Goal: Task Accomplishment & Management: Complete application form

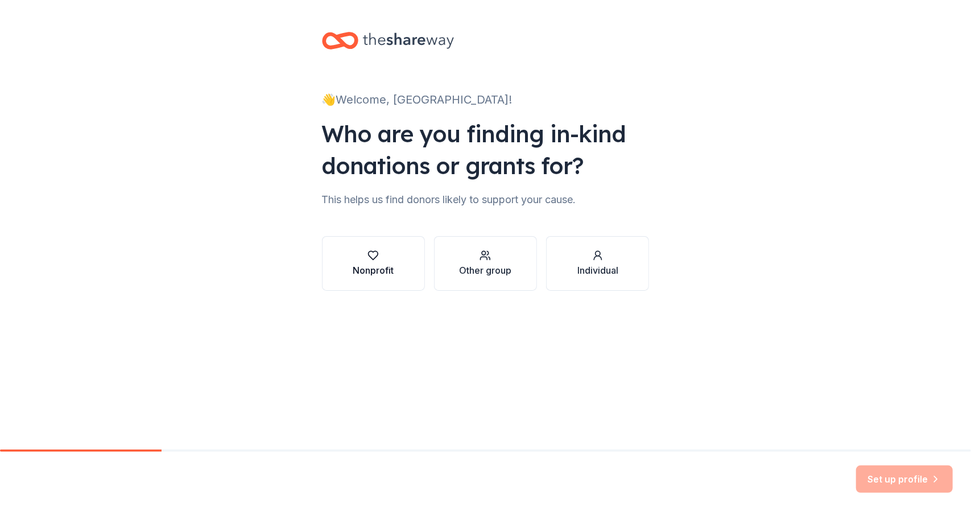
click at [393, 255] on div "button" at bounding box center [373, 255] width 41 height 11
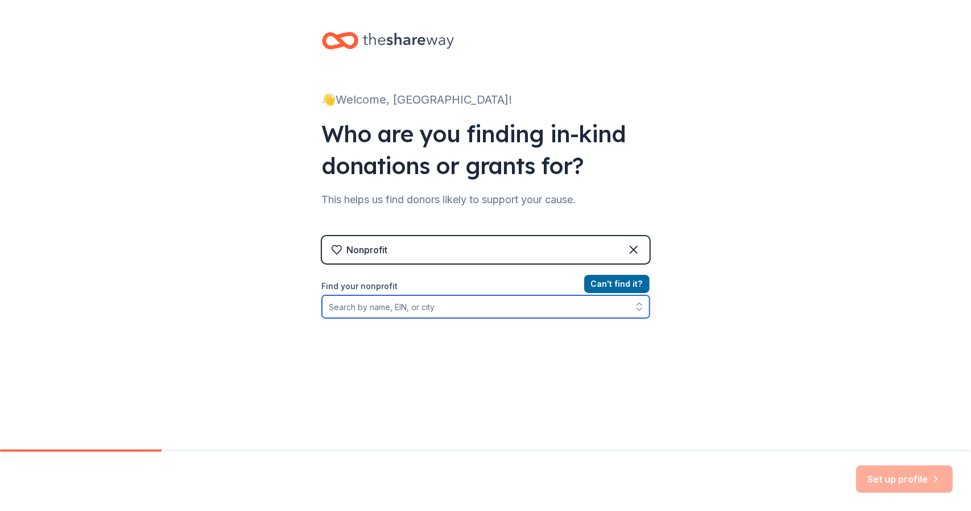
click at [370, 307] on input "Find your nonprofit" at bounding box center [485, 306] width 327 height 23
paste input "[US_EMPLOYER_IDENTIFICATION_NUMBER]"
type input "[US_EMPLOYER_IDENTIFICATION_NUMBER]"
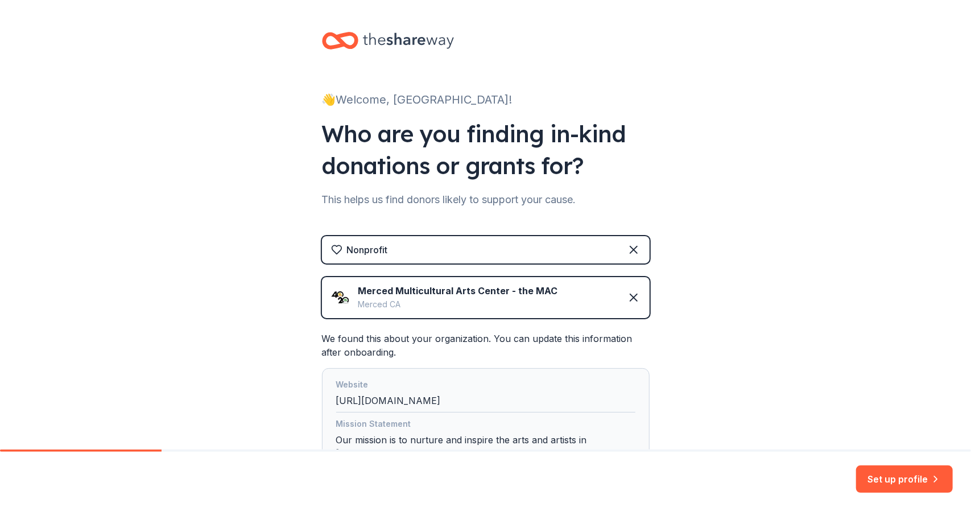
click at [395, 302] on div "Merced CA" at bounding box center [458, 304] width 200 height 14
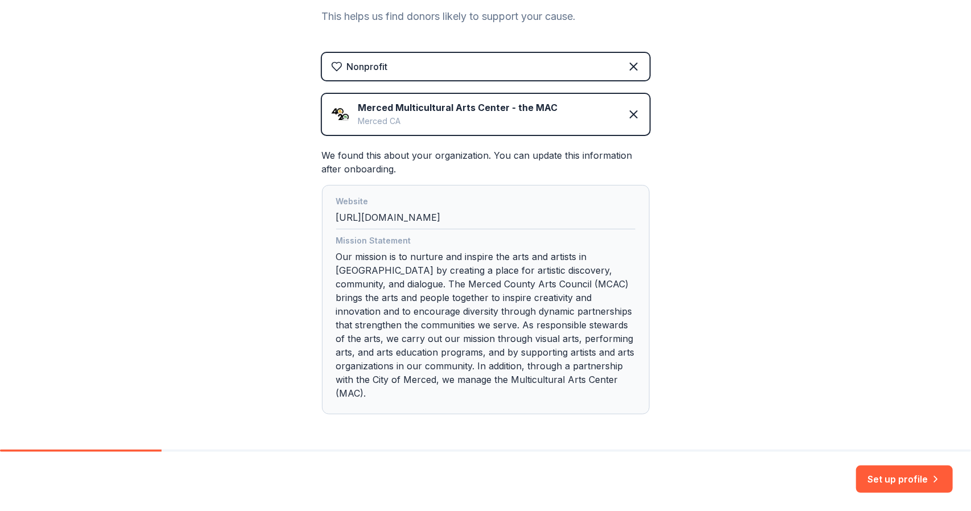
scroll to position [211, 0]
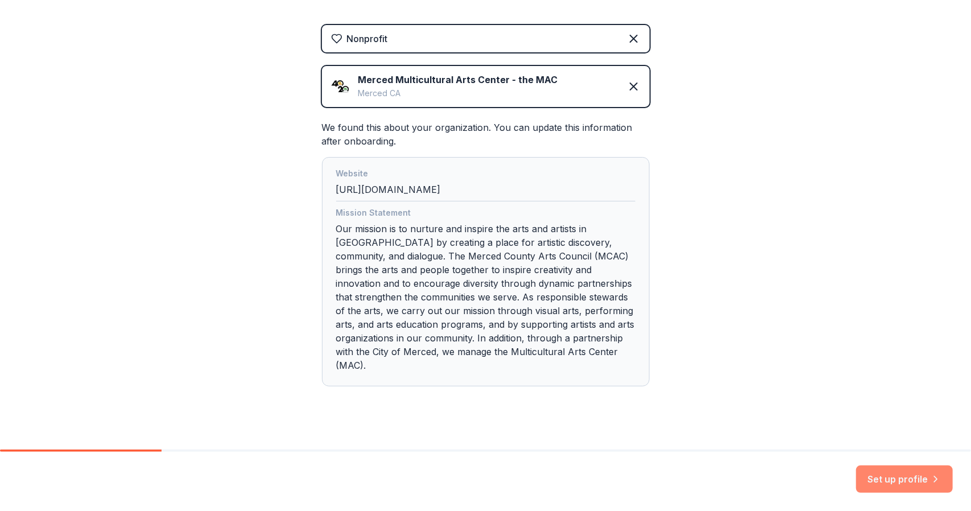
click at [909, 479] on button "Set up profile" at bounding box center [904, 478] width 97 height 27
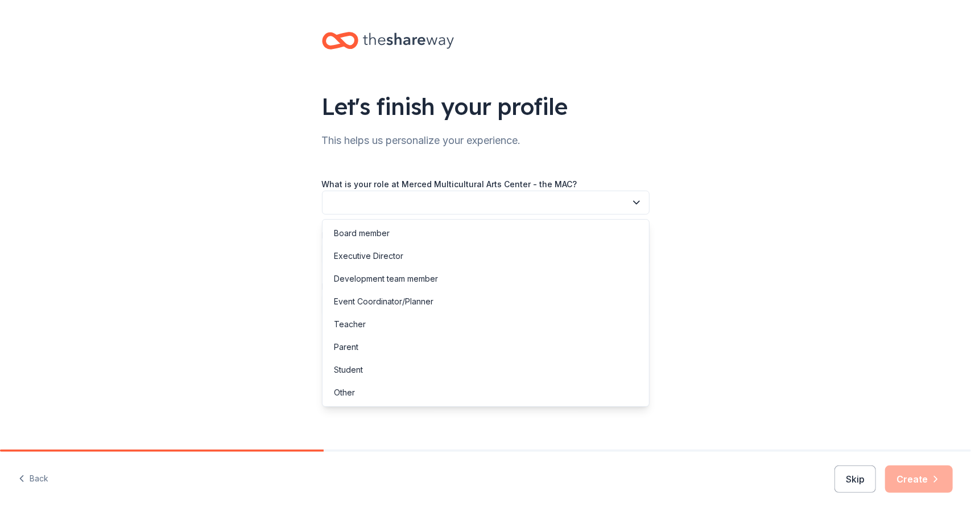
click at [424, 205] on button "button" at bounding box center [485, 202] width 327 height 24
click at [382, 277] on div "Development team member" at bounding box center [386, 279] width 104 height 14
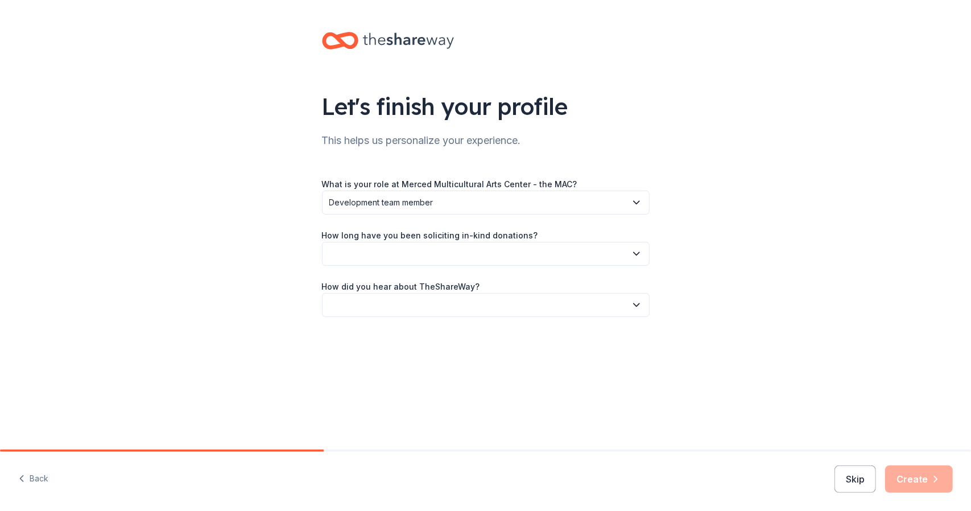
click at [443, 260] on button "button" at bounding box center [485, 254] width 327 height 24
click at [366, 305] on div "1 to 2 years" at bounding box center [355, 307] width 43 height 14
click at [392, 300] on button "button" at bounding box center [485, 305] width 327 height 24
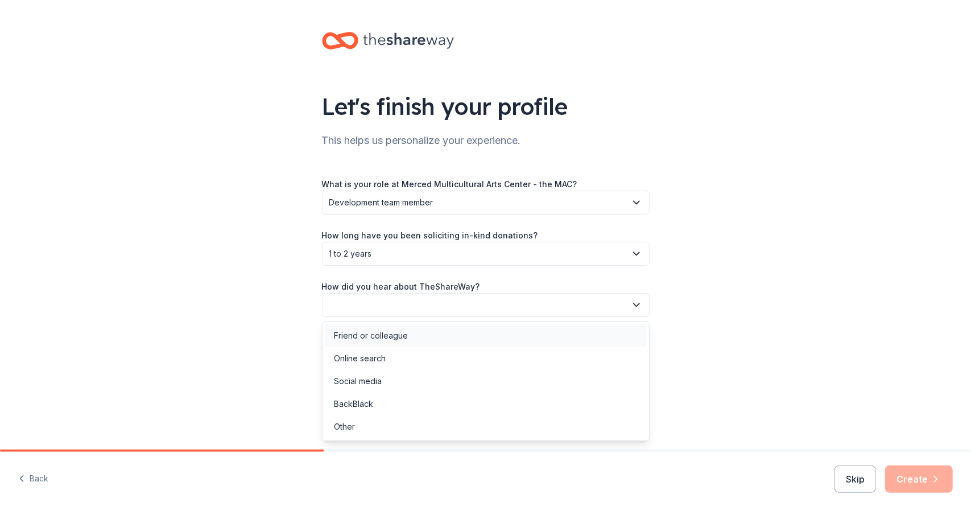
click at [379, 338] on div "Friend or colleague" at bounding box center [371, 336] width 74 height 14
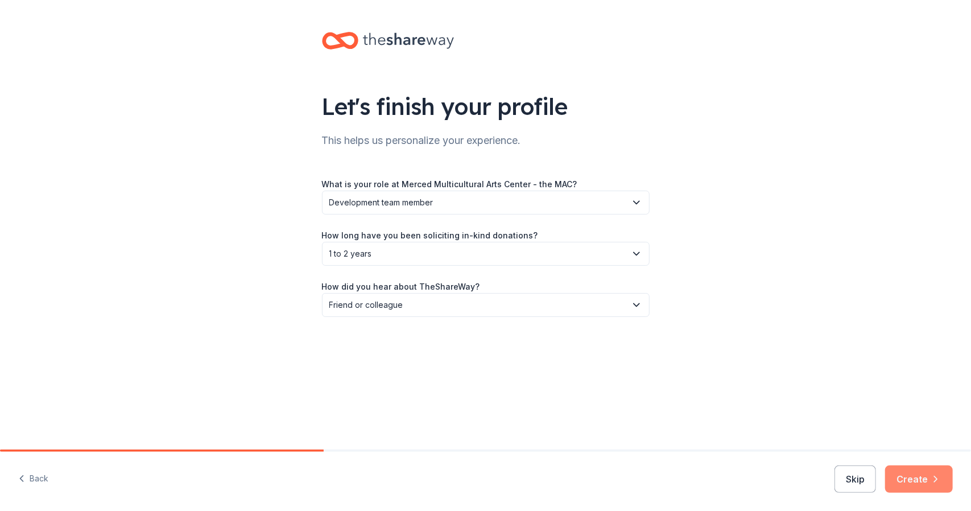
click at [922, 475] on button "Create" at bounding box center [919, 478] width 68 height 27
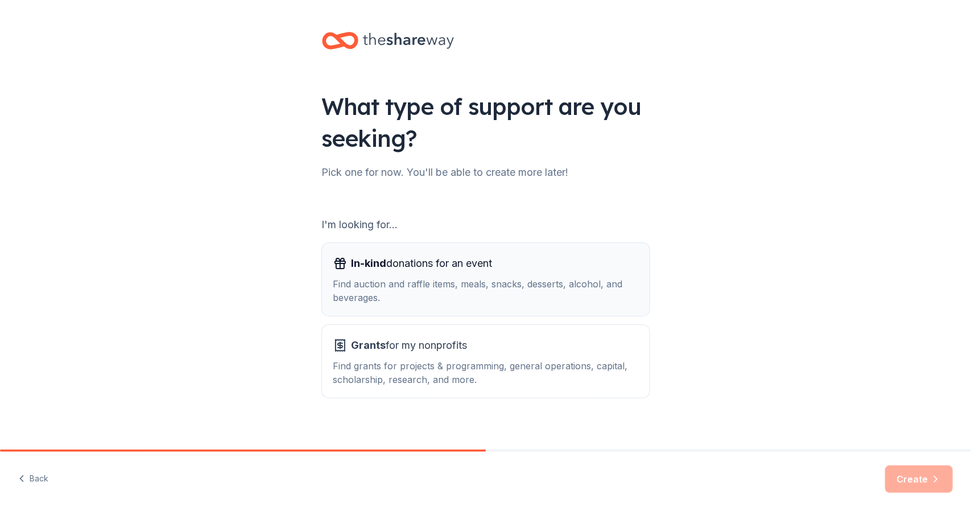
click at [424, 296] on div "Find auction and raffle items, meals, snacks, desserts, alcohol, and beverages." at bounding box center [485, 290] width 305 height 27
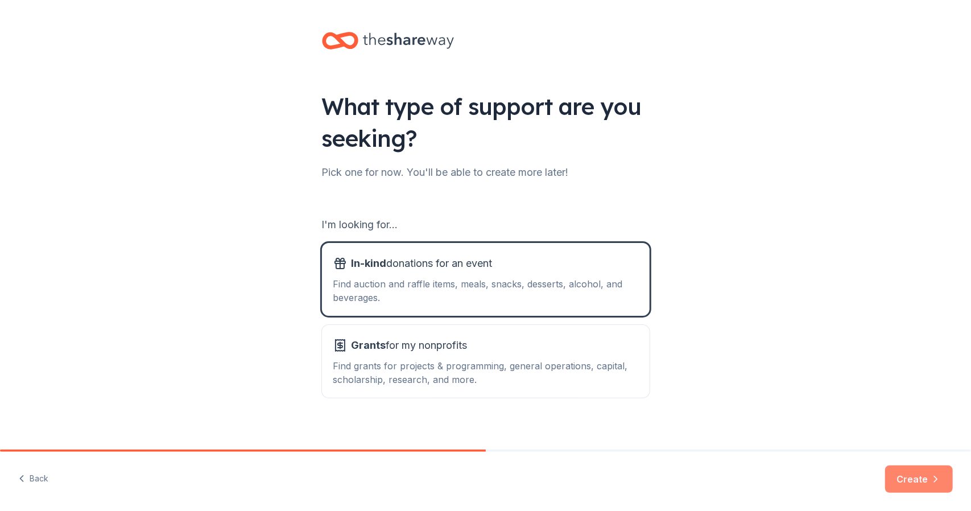
click at [917, 477] on button "Create" at bounding box center [919, 478] width 68 height 27
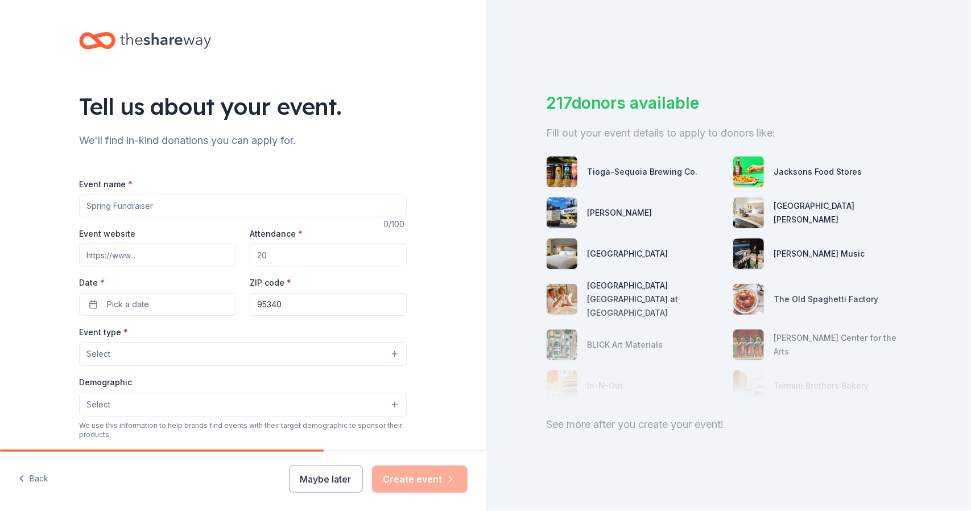
click at [171, 210] on input "Event name *" at bounding box center [242, 205] width 327 height 23
type input "Drama Island 2025"
click at [128, 258] on input "Event website" at bounding box center [157, 254] width 157 height 23
drag, startPoint x: 274, startPoint y: 255, endPoint x: 255, endPoint y: 253, distance: 19.5
click at [255, 253] on input "Attendance *" at bounding box center [328, 254] width 157 height 23
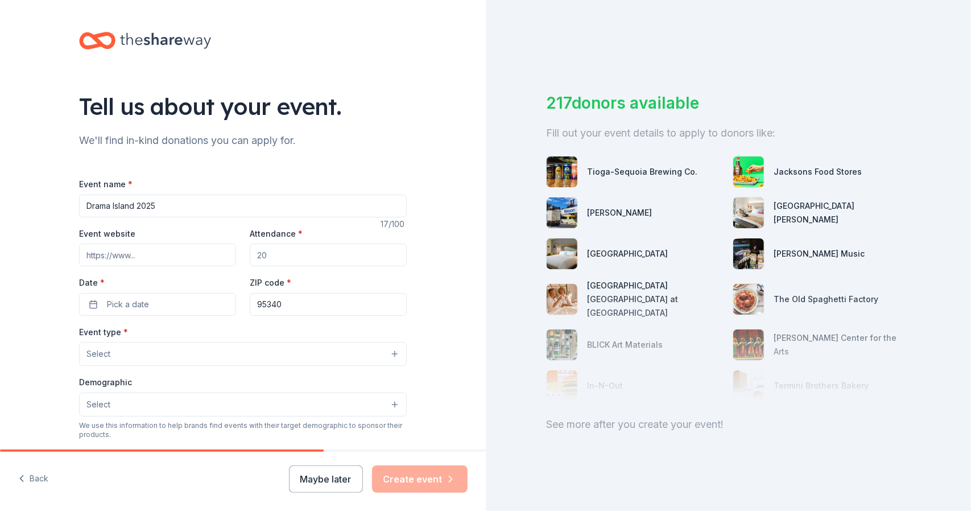
click at [130, 254] on input "Event website" at bounding box center [157, 254] width 157 height 23
paste input "[URL][DOMAIN_NAME]"
type input "[URL][DOMAIN_NAME]"
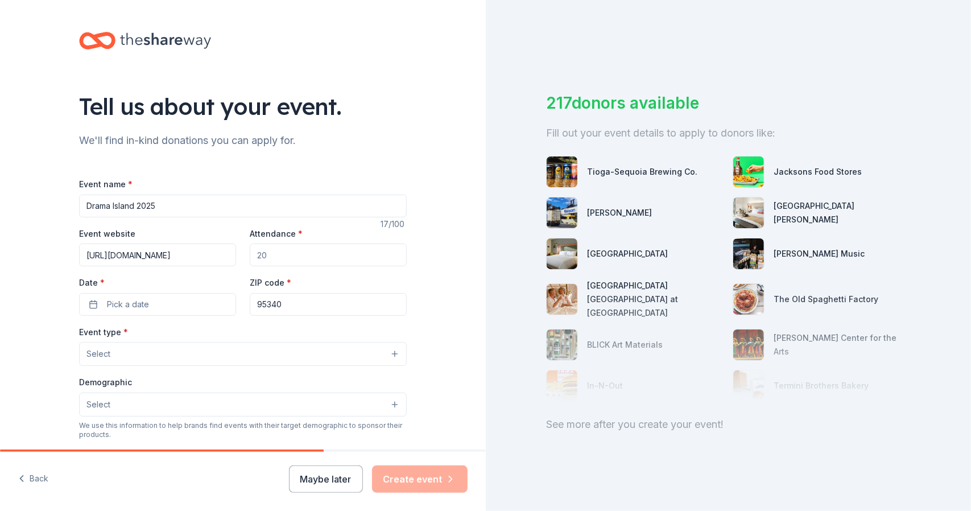
click at [292, 254] on input "Attendance *" at bounding box center [328, 254] width 157 height 23
type input "350"
click at [140, 304] on span "Pick a date" at bounding box center [128, 304] width 42 height 14
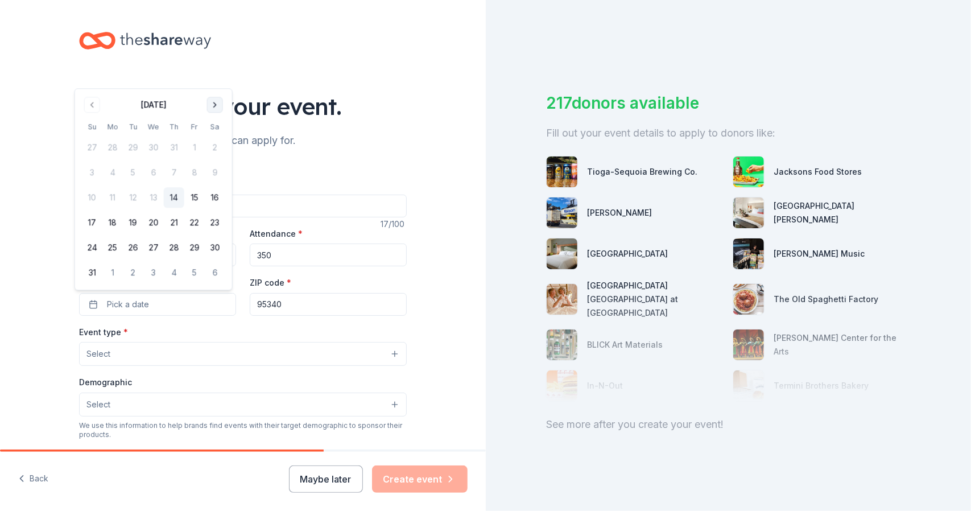
click at [214, 105] on button "Go to next month" at bounding box center [215, 105] width 16 height 16
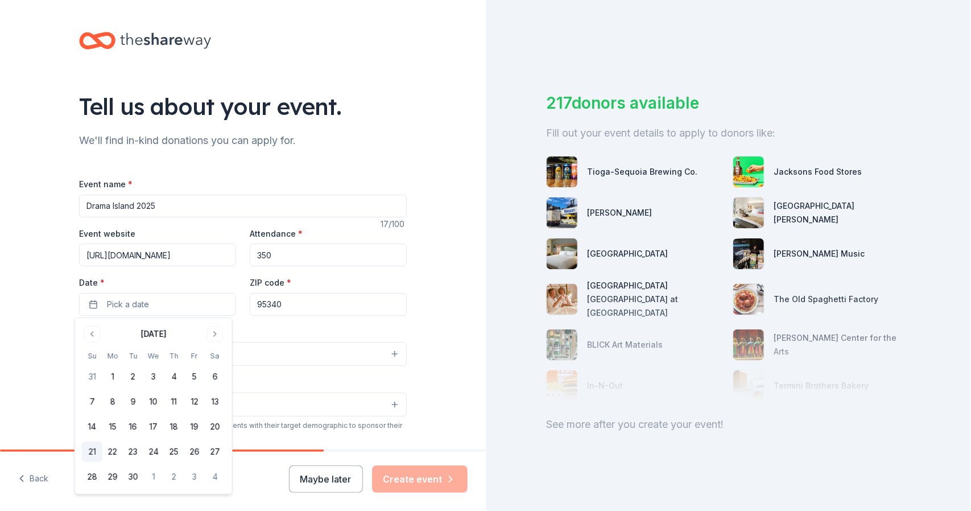
click at [95, 451] on button "21" at bounding box center [92, 451] width 20 height 20
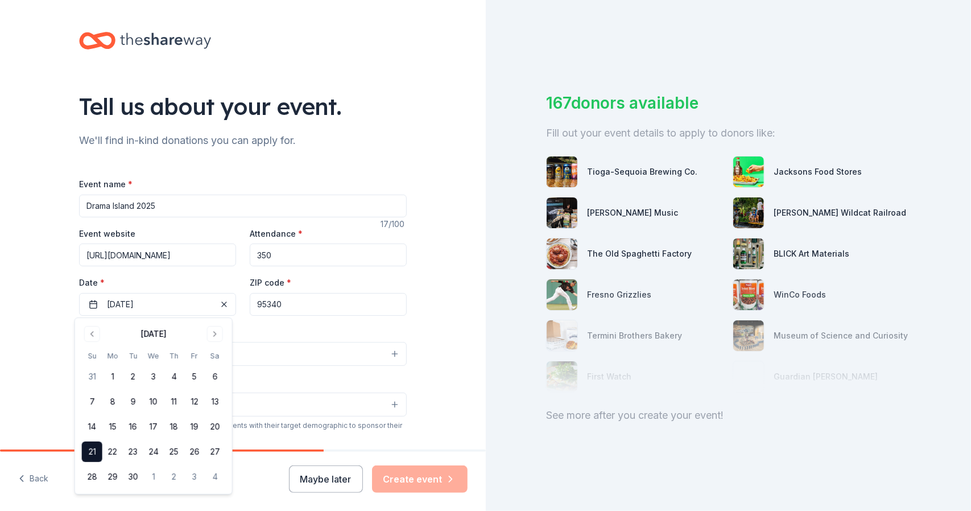
click at [284, 331] on div "Event type * Select" at bounding box center [242, 346] width 327 height 42
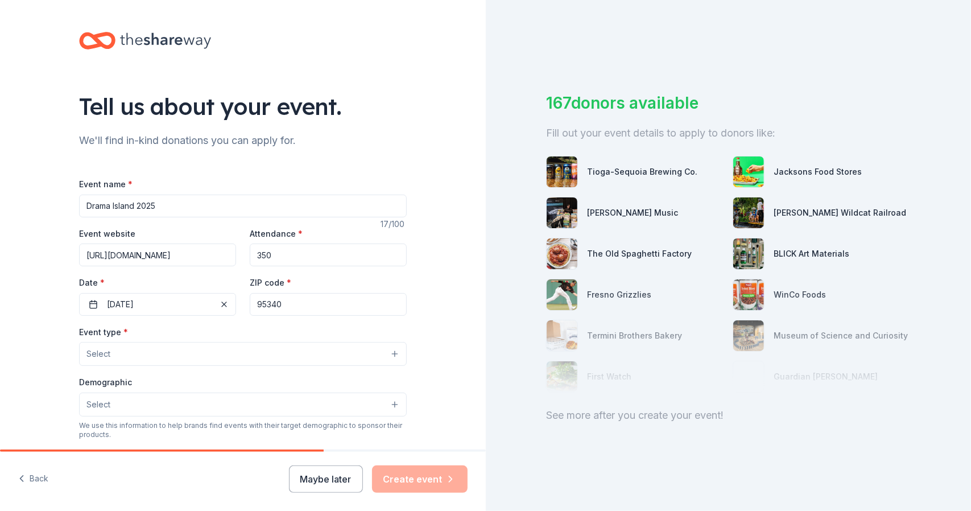
click at [254, 355] on button "Select" at bounding box center [242, 354] width 327 height 24
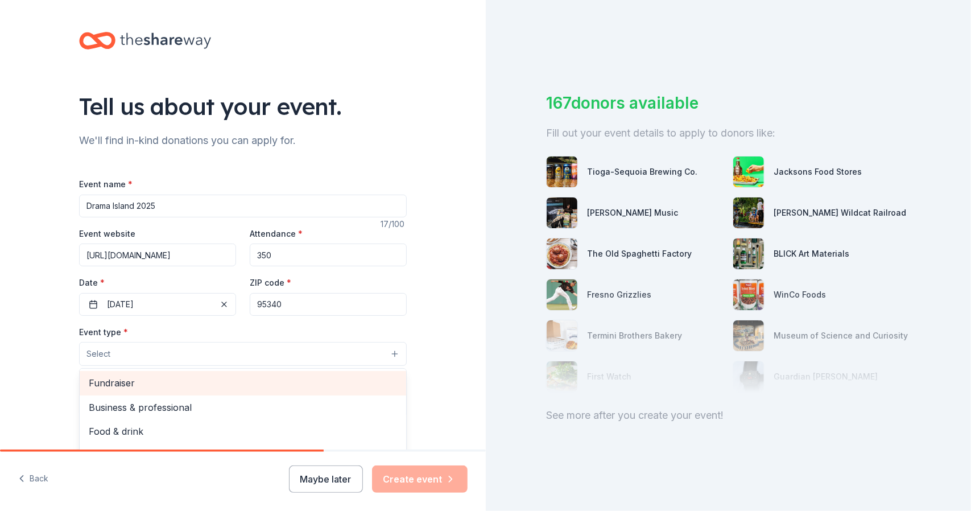
click at [132, 384] on span "Fundraiser" at bounding box center [243, 382] width 308 height 15
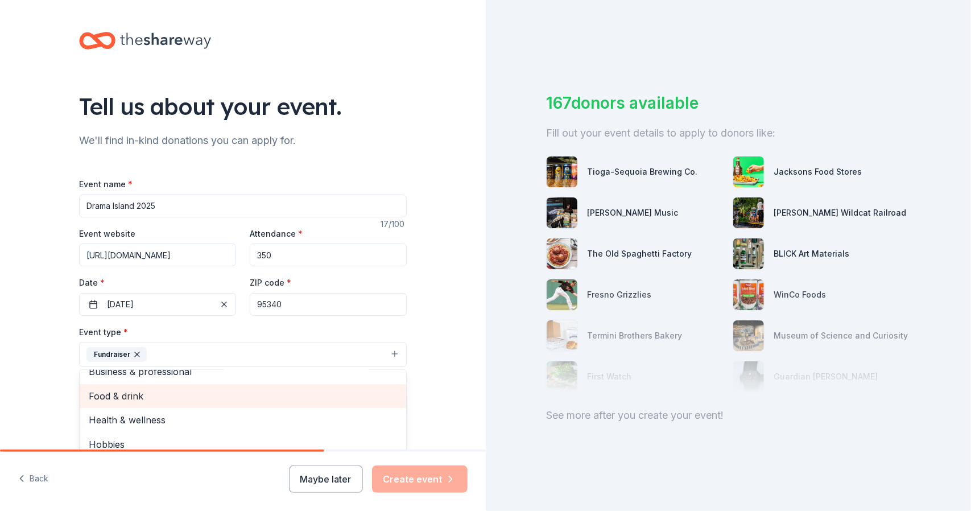
scroll to position [14, 0]
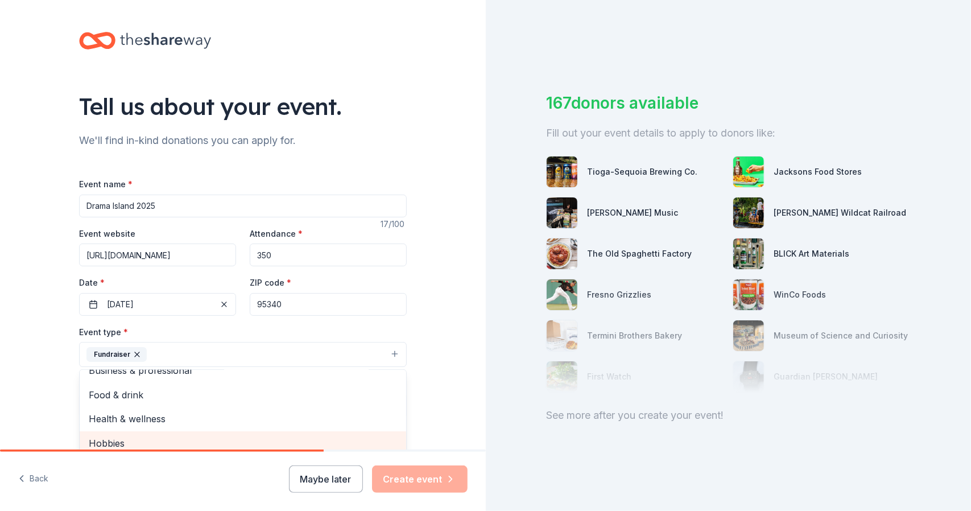
click at [110, 438] on span "Hobbies" at bounding box center [243, 443] width 308 height 15
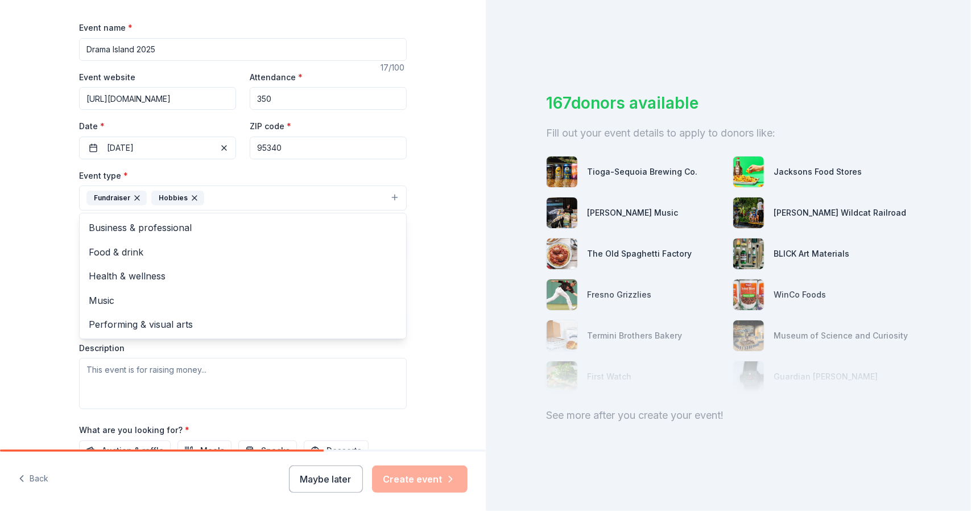
scroll to position [188, 0]
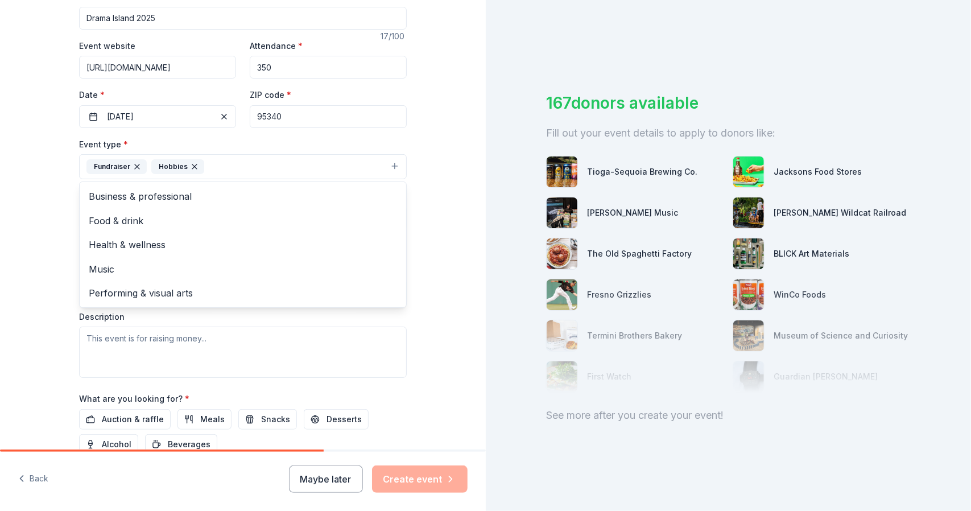
click at [443, 316] on div "Tell us about your event. We'll find in-kind donations you can apply for. Event…" at bounding box center [243, 191] width 486 height 758
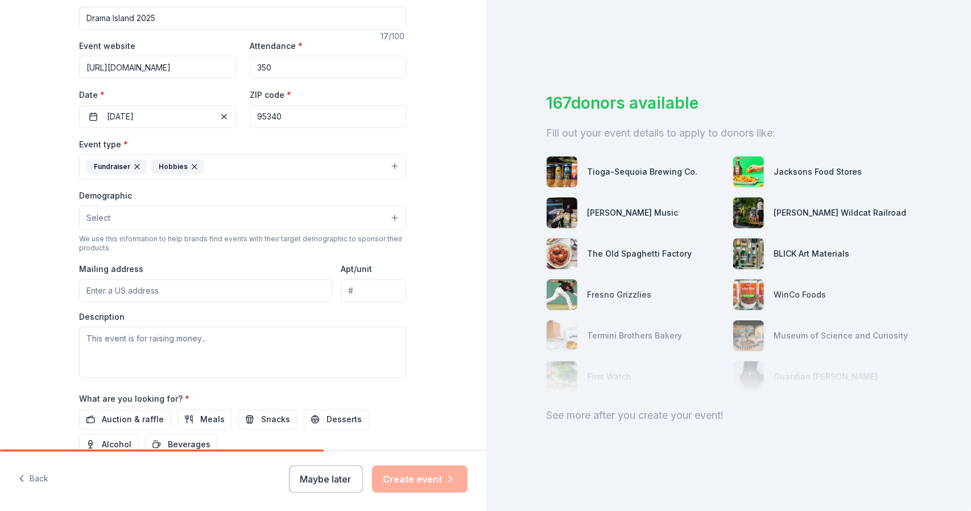
click at [155, 289] on input "Mailing address" at bounding box center [205, 290] width 253 height 23
drag, startPoint x: 122, startPoint y: 338, endPoint x: 131, endPoint y: 333, distance: 11.2
click at [122, 338] on textarea at bounding box center [242, 351] width 327 height 51
paste textarea "Lorem Ipsumd si am consectet adipiscing elitseddoe temp inci utlaboree dolorem …"
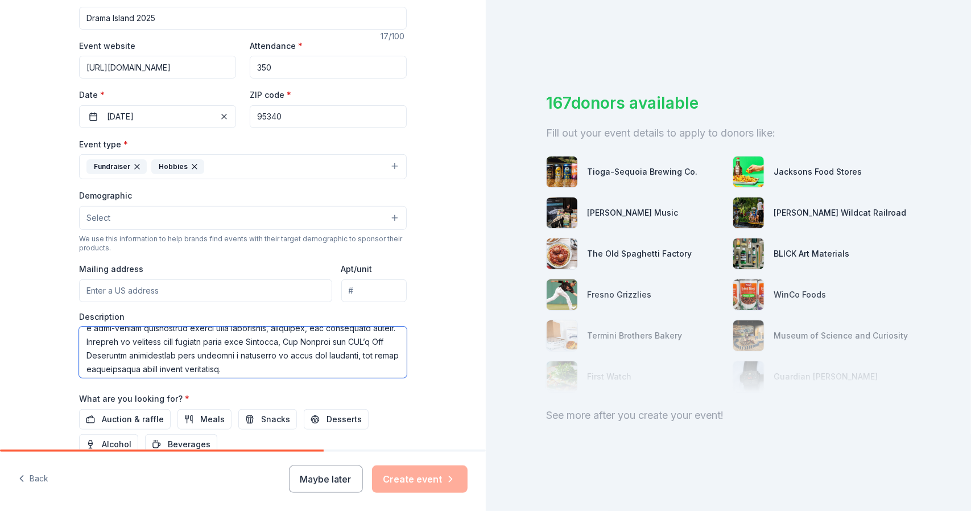
scroll to position [0, 0]
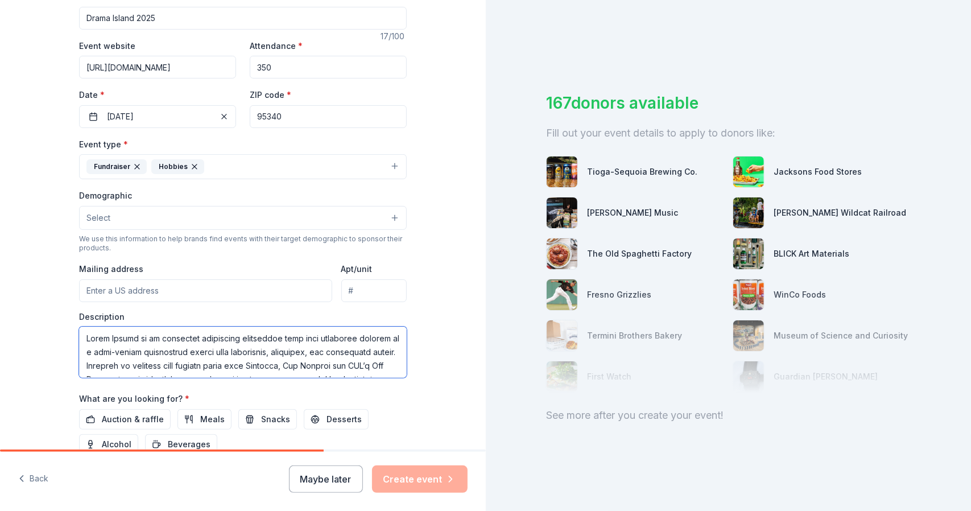
click at [201, 349] on textarea at bounding box center [242, 351] width 327 height 51
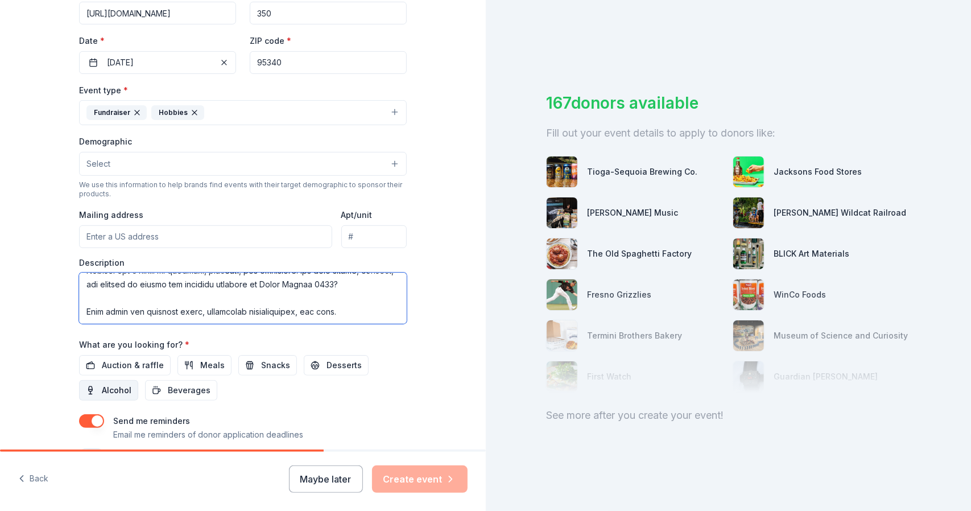
scroll to position [244, 0]
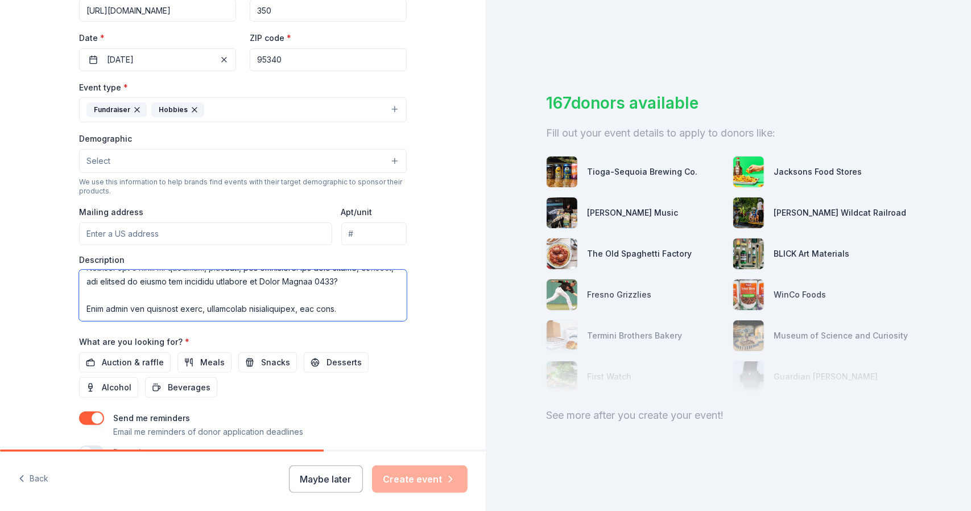
drag, startPoint x: 353, startPoint y: 367, endPoint x: 101, endPoint y: 298, distance: 260.5
click at [102, 298] on textarea at bounding box center [242, 294] width 327 height 51
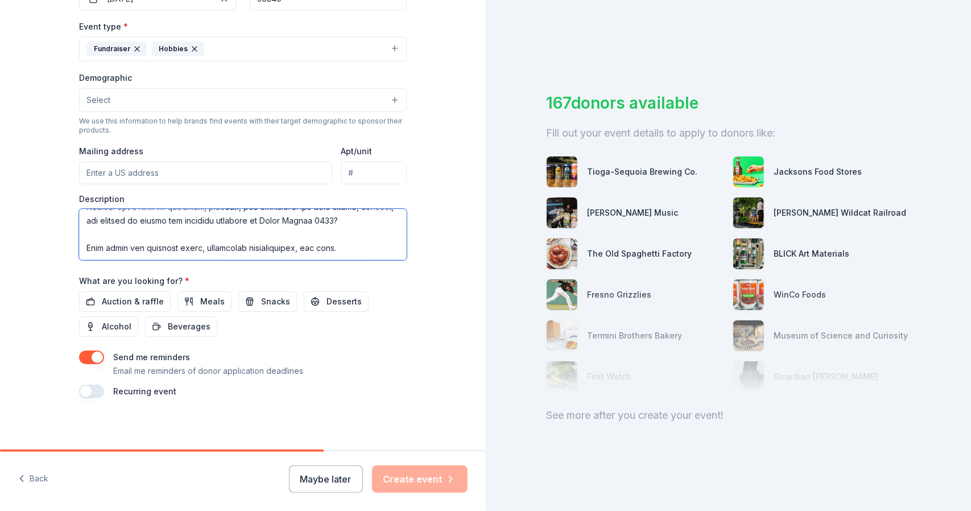
scroll to position [306, 0]
click at [347, 240] on textarea at bounding box center [242, 233] width 327 height 51
drag, startPoint x: 79, startPoint y: 243, endPoint x: 356, endPoint y: 244, distance: 276.9
click at [359, 244] on textarea at bounding box center [242, 233] width 327 height 51
click at [356, 244] on textarea at bounding box center [242, 233] width 327 height 51
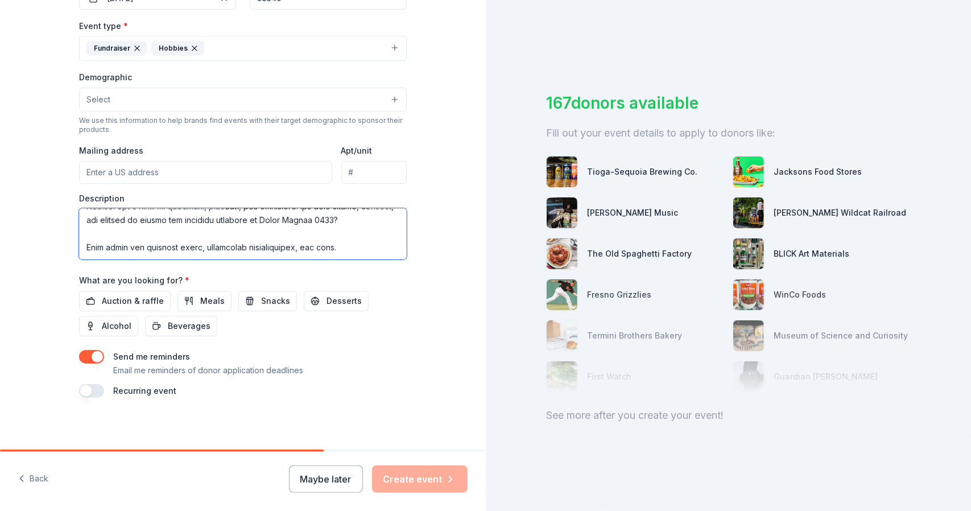
drag, startPoint x: 355, startPoint y: 252, endPoint x: 71, endPoint y: 248, distance: 284.3
click at [71, 248] on div "Tell us about your event. We'll find in-kind donations you can apply for. Event…" at bounding box center [243, 73] width 364 height 758
drag, startPoint x: 175, startPoint y: 238, endPoint x: 164, endPoint y: 237, distance: 11.4
click at [164, 237] on textarea "Drama Island is an immersive theatrical experience that puts community members …" at bounding box center [242, 233] width 327 height 51
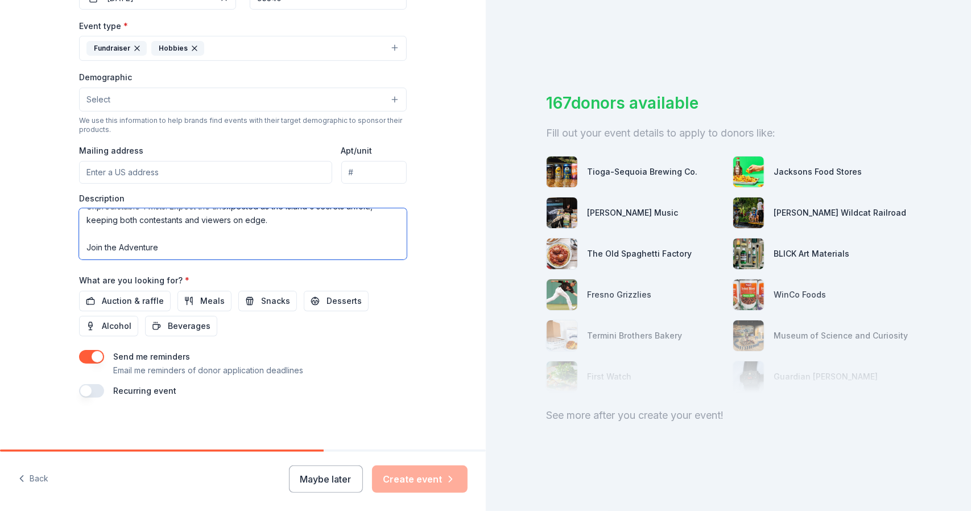
drag, startPoint x: 175, startPoint y: 230, endPoint x: 67, endPoint y: 231, distance: 108.0
click at [61, 234] on div "Tell us about your event. We'll find in-kind donations you can apply for. Event…" at bounding box center [243, 73] width 364 height 758
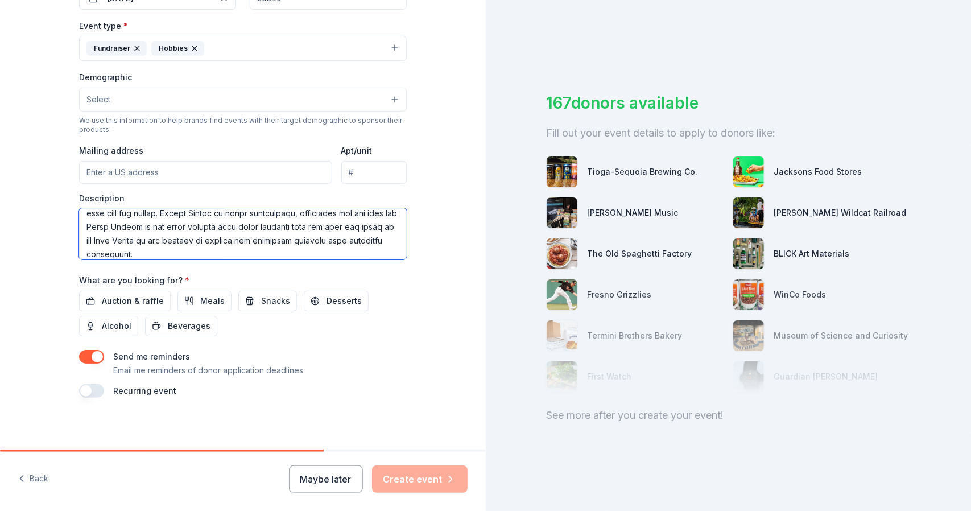
scroll to position [0, 0]
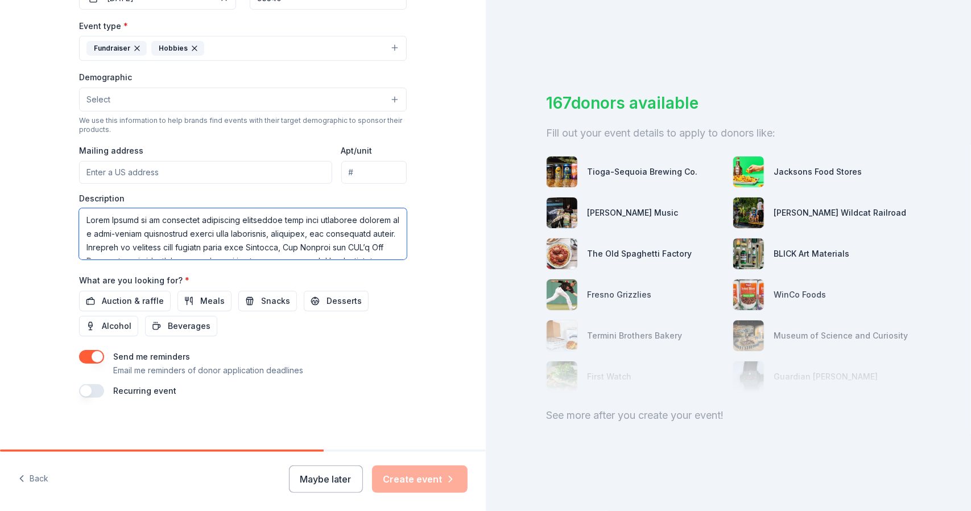
drag, startPoint x: 199, startPoint y: 250, endPoint x: 0, endPoint y: 129, distance: 232.9
click at [0, 129] on div "Tell us about your event. We'll find in-kind donations you can apply for. Event…" at bounding box center [243, 73] width 486 height 758
type textarea "Lorem Ipsumd si am consectet adipiscing elitseddoe temp inci utlaboree dolorem …"
click at [126, 296] on span "Auction & raffle" at bounding box center [133, 301] width 62 height 14
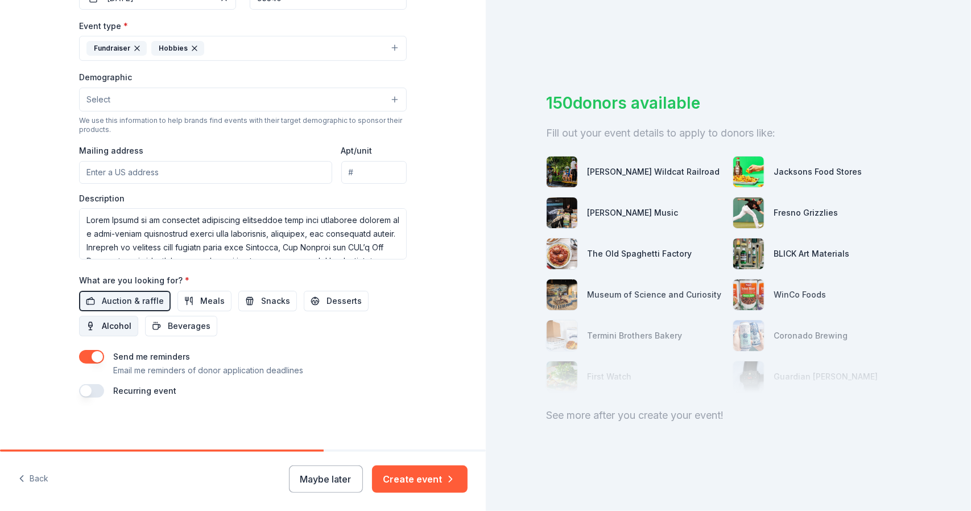
click at [118, 319] on span "Alcohol" at bounding box center [117, 326] width 30 height 14
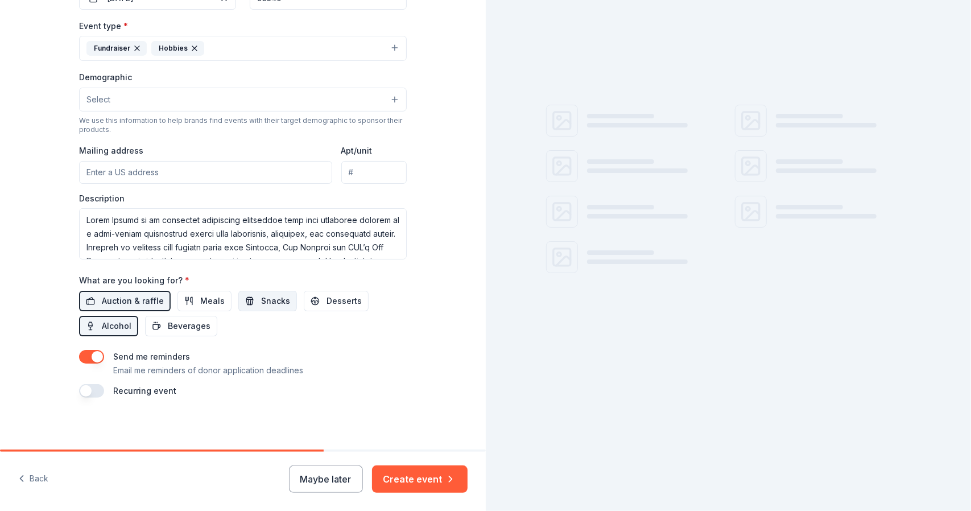
drag, startPoint x: 205, startPoint y: 295, endPoint x: 254, endPoint y: 297, distance: 48.9
click at [205, 296] on span "Meals" at bounding box center [212, 301] width 24 height 14
click at [270, 298] on span "Snacks" at bounding box center [275, 301] width 29 height 14
click at [268, 298] on span "Snacks" at bounding box center [275, 301] width 29 height 14
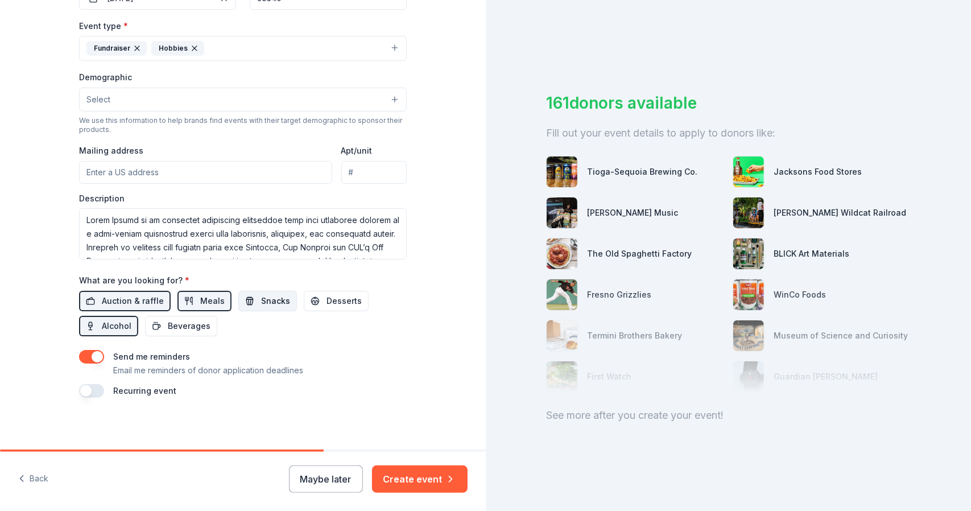
drag, startPoint x: 324, startPoint y: 295, endPoint x: 274, endPoint y: 305, distance: 50.5
click at [326, 295] on span "Desserts" at bounding box center [343, 301] width 35 height 14
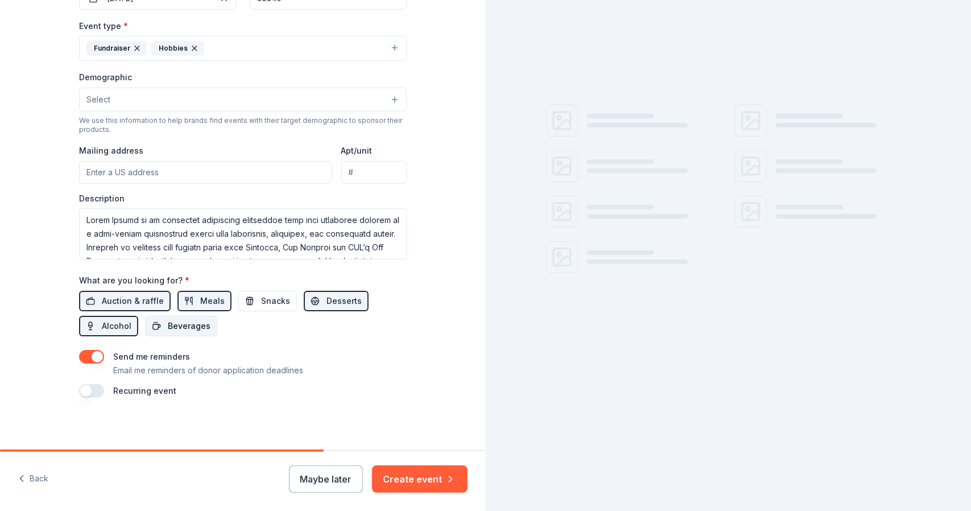
click at [183, 322] on span "Beverages" at bounding box center [189, 326] width 43 height 14
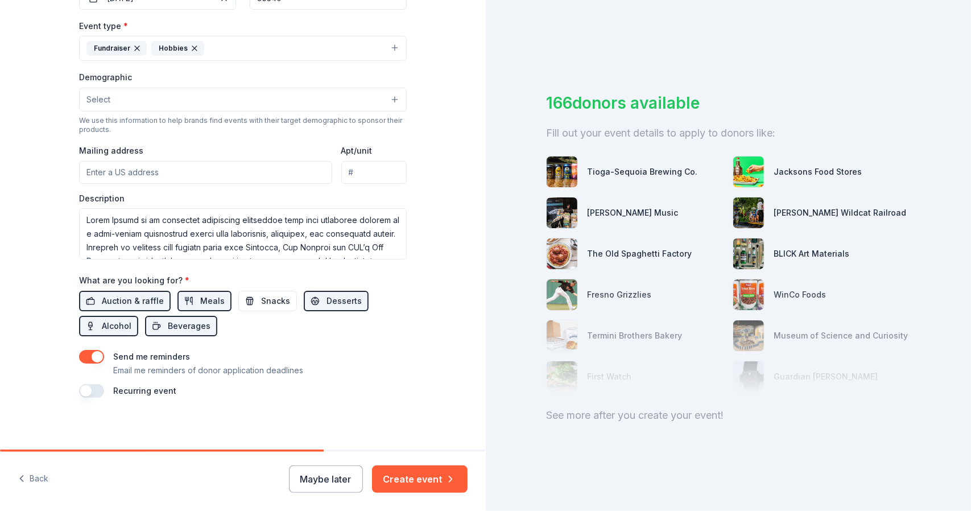
click at [131, 171] on input "Mailing address" at bounding box center [205, 172] width 253 height 23
paste input "[STREET_ADDRESS]"
type input "[STREET_ADDRESS]"
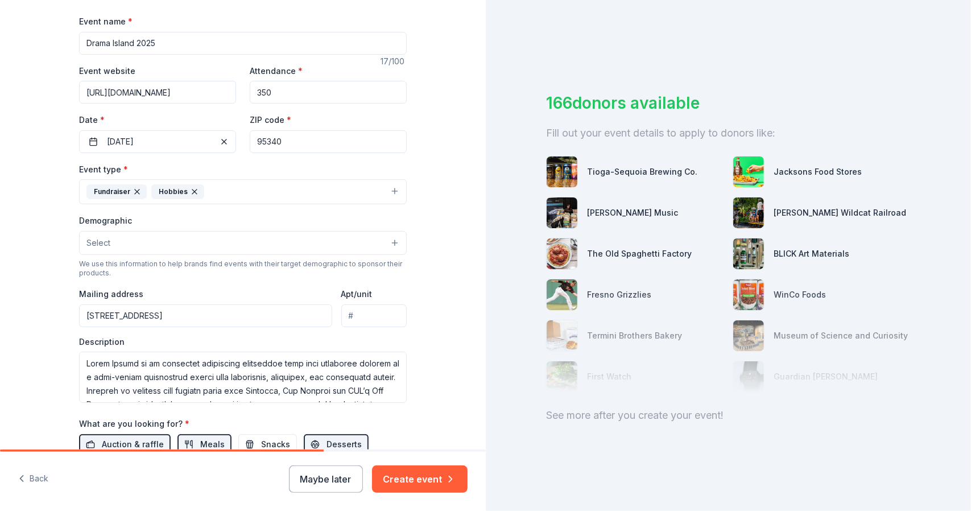
scroll to position [135, 0]
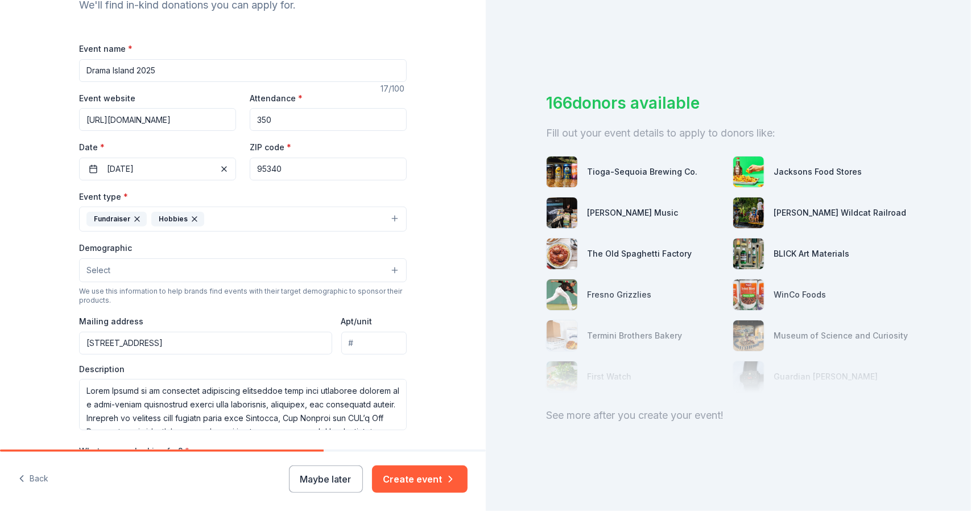
click at [174, 266] on button "Select" at bounding box center [242, 270] width 327 height 24
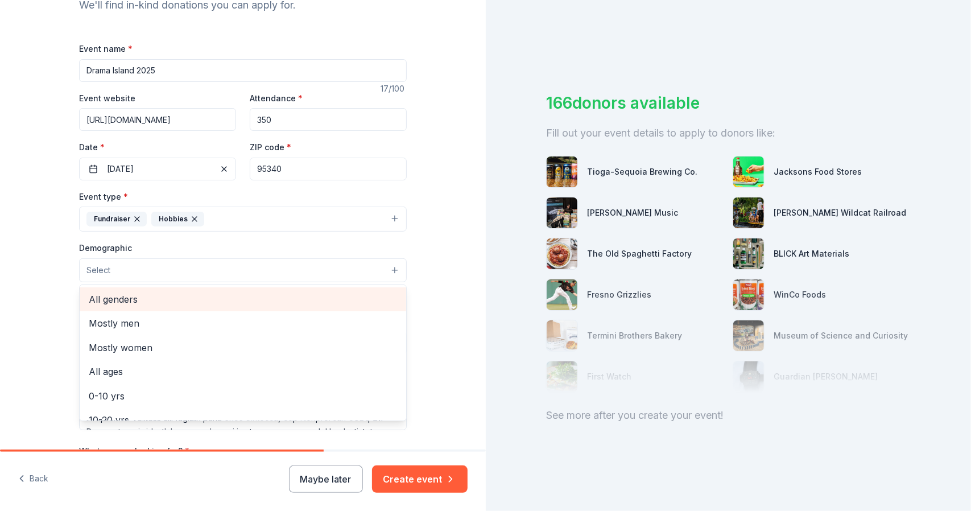
click at [127, 297] on span "All genders" at bounding box center [243, 299] width 308 height 15
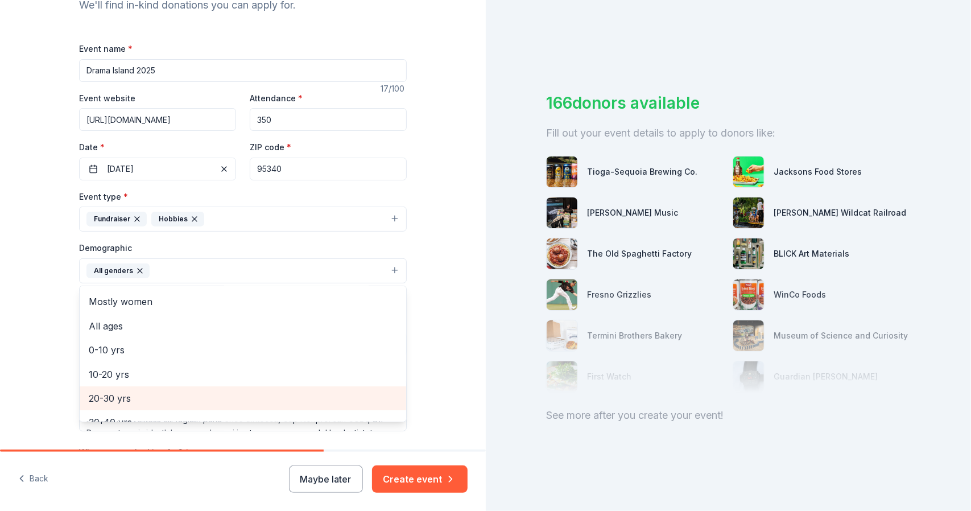
scroll to position [57, 0]
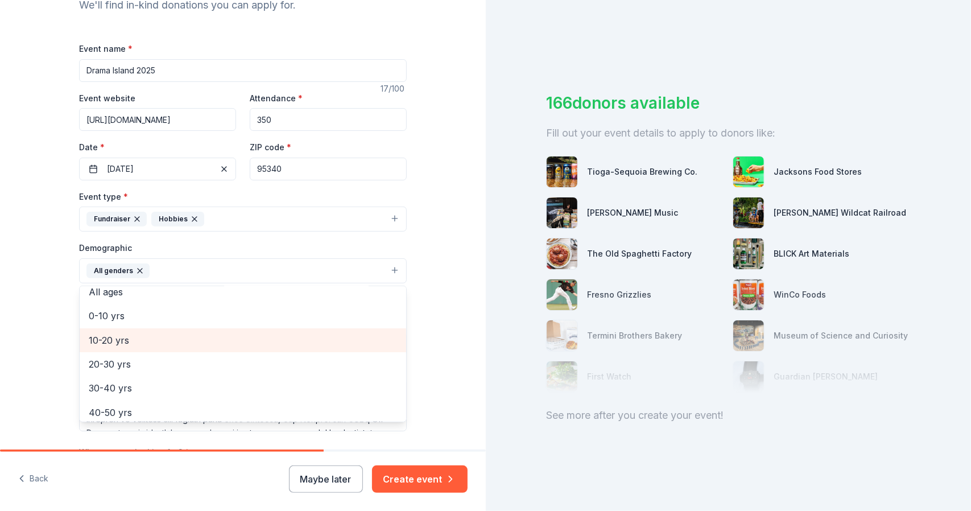
click at [118, 340] on span "10-20 yrs" at bounding box center [243, 340] width 308 height 15
click at [115, 339] on span "20-30 yrs" at bounding box center [243, 340] width 308 height 15
click at [109, 341] on span "30-40 yrs" at bounding box center [243, 340] width 308 height 15
click at [109, 339] on span "40-50 yrs" at bounding box center [243, 340] width 308 height 15
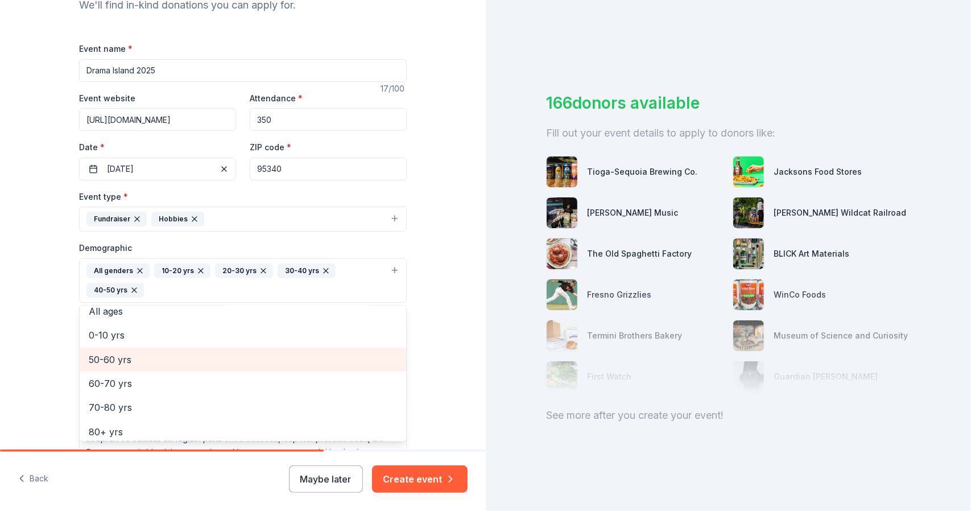
click at [99, 358] on span "50-60 yrs" at bounding box center [243, 359] width 308 height 15
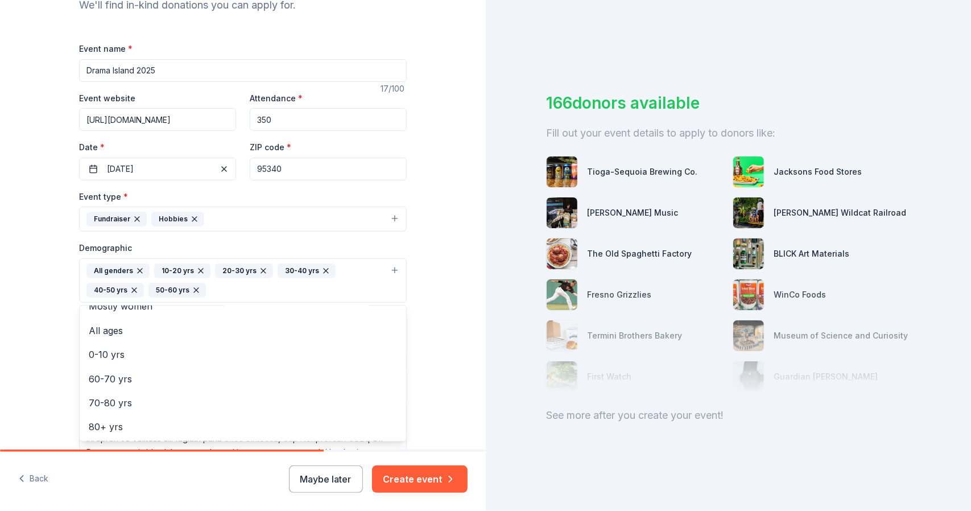
click at [428, 242] on div "Tell us about your event. We'll find in-kind donations you can apply for. Event…" at bounding box center [243, 254] width 486 height 778
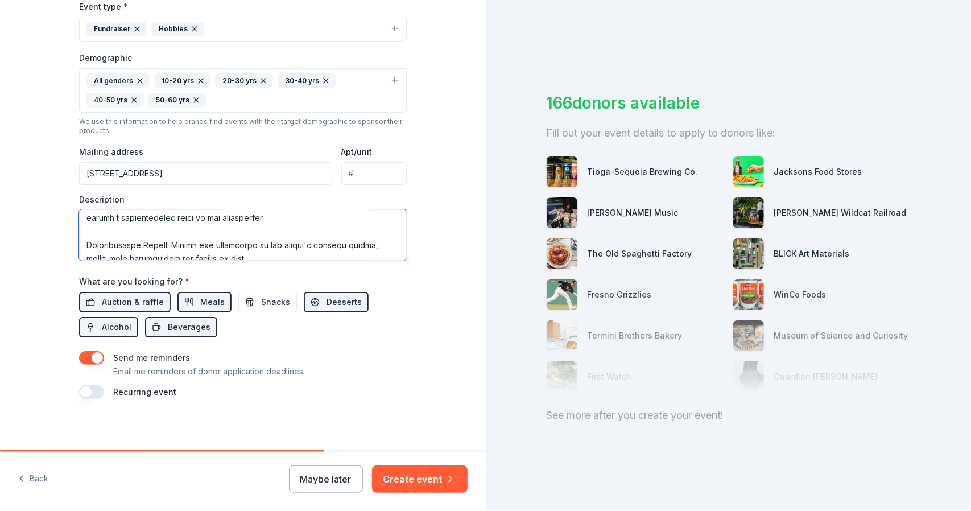
scroll to position [0, 0]
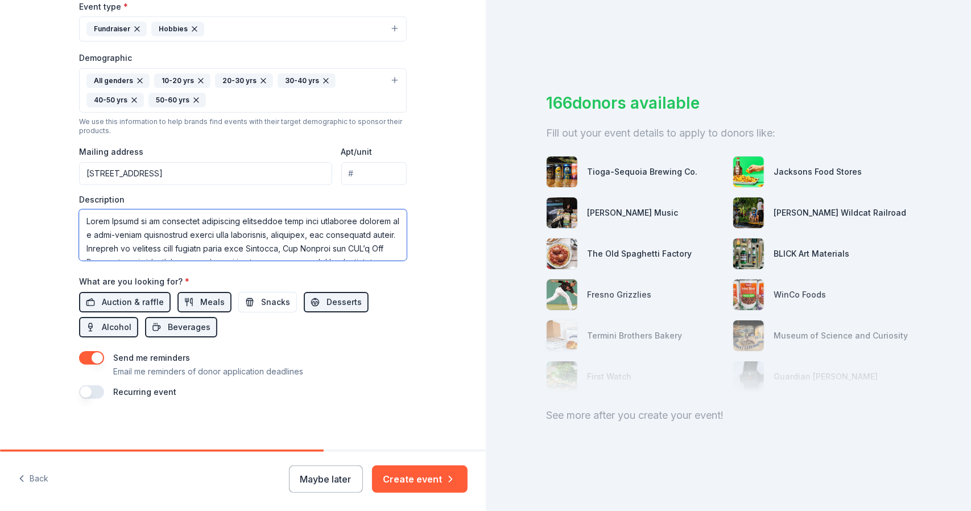
drag, startPoint x: 172, startPoint y: 247, endPoint x: 36, endPoint y: 152, distance: 165.3
click at [36, 152] on div "Tell us about your event. We'll find in-kind donations you can apply for. Event…" at bounding box center [243, 64] width 486 height 778
paste textarea "lor-ip-d-sita, consectet adipiscing elitseddoe tempori ut l etdo mag aliquaen a…"
click at [171, 233] on textarea at bounding box center [242, 234] width 327 height 51
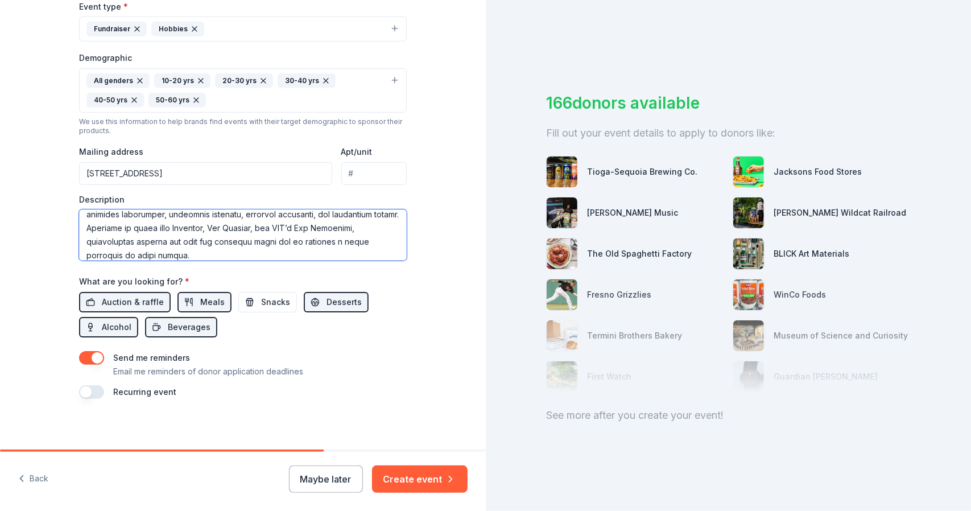
scroll to position [61, 0]
click at [105, 238] on textarea at bounding box center [242, 234] width 327 height 51
click at [101, 234] on textarea at bounding box center [242, 234] width 327 height 51
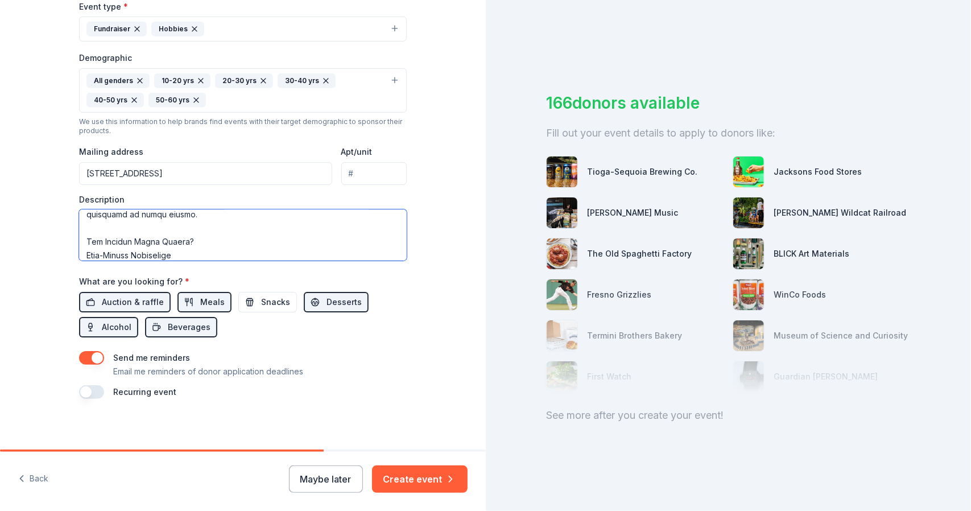
scroll to position [102, 0]
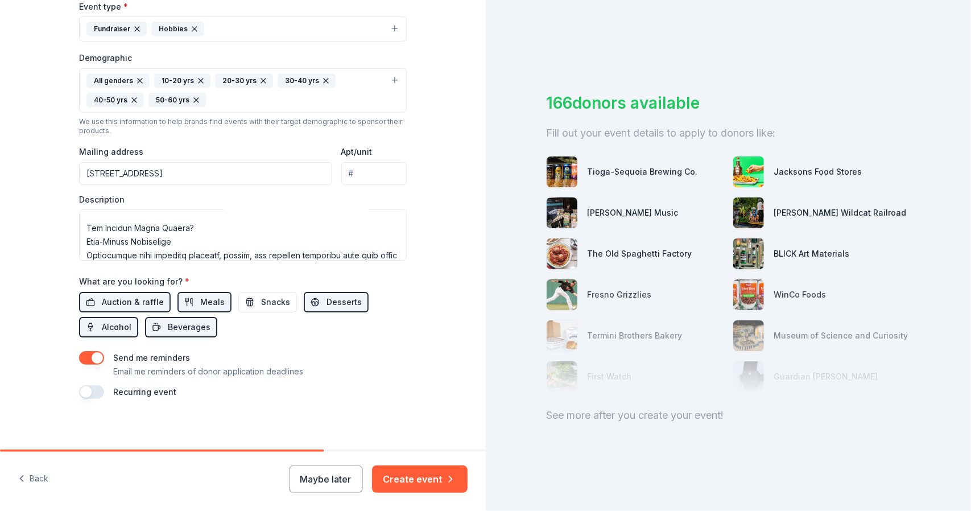
click at [2, 341] on div "Tell us about your event. We'll find in-kind donations you can apply for. Event…" at bounding box center [243, 64] width 486 height 778
drag, startPoint x: 185, startPoint y: 234, endPoint x: 157, endPoint y: 227, distance: 28.7
click at [111, 219] on textarea at bounding box center [242, 234] width 327 height 51
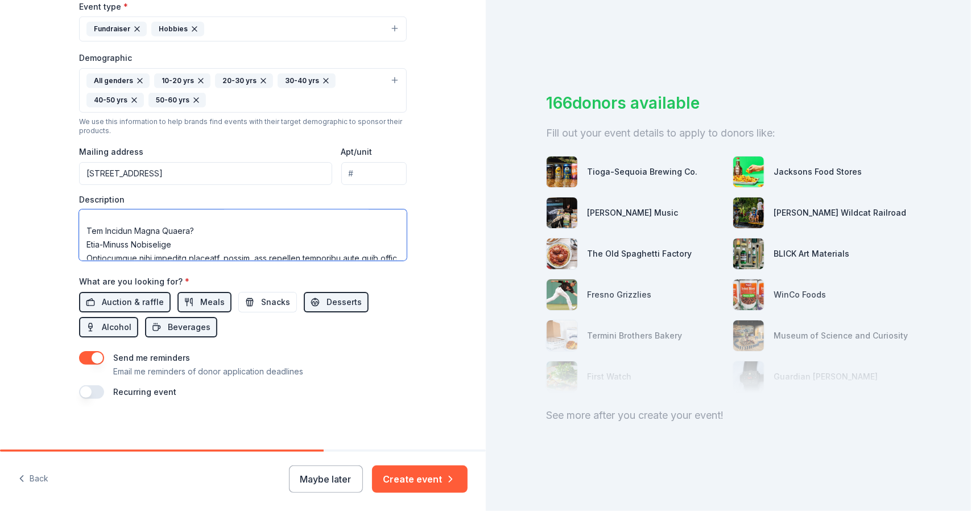
scroll to position [102, 0]
drag, startPoint x: 204, startPoint y: 234, endPoint x: 74, endPoint y: 230, distance: 129.7
click at [79, 229] on textarea at bounding box center [242, 234] width 327 height 51
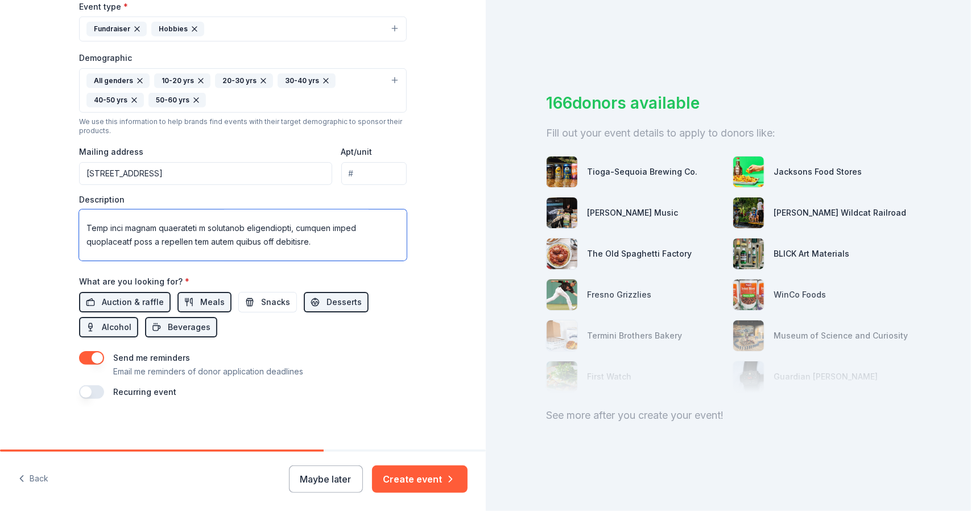
click at [349, 223] on textarea at bounding box center [242, 234] width 327 height 51
click at [314, 235] on textarea at bounding box center [242, 234] width 327 height 51
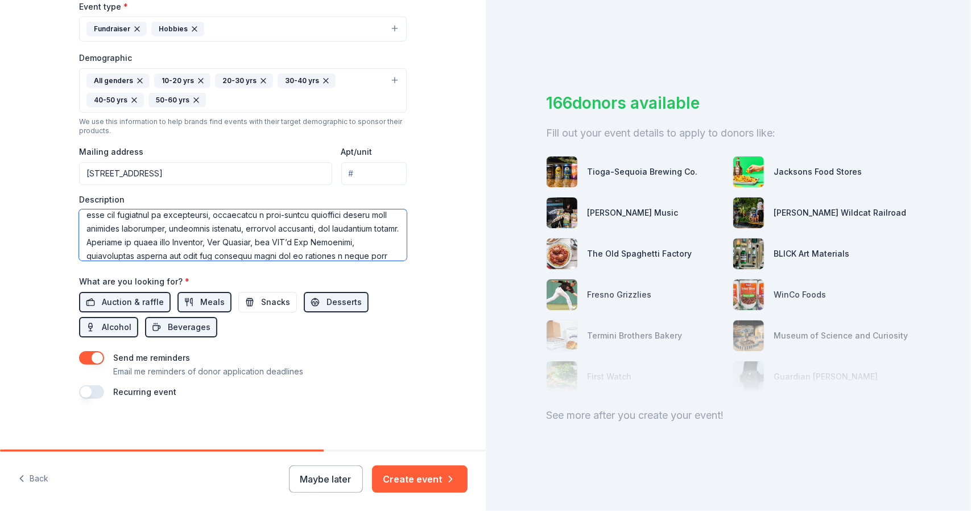
scroll to position [6, 0]
type textarea "Lorem Ipsumd si a con-ad-e-sedd, eiusmodte incididunt utlaboreet dolorem al e a…"
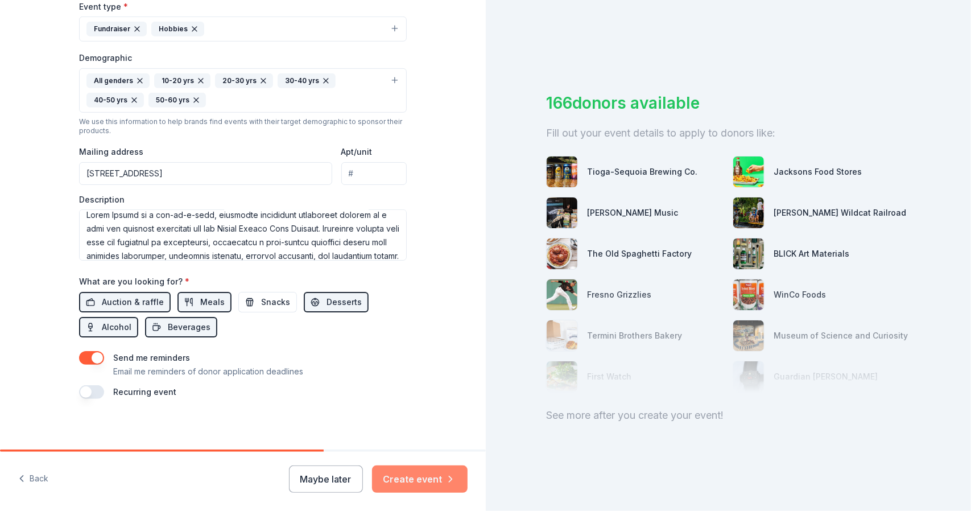
click at [437, 484] on button "Create event" at bounding box center [420, 478] width 96 height 27
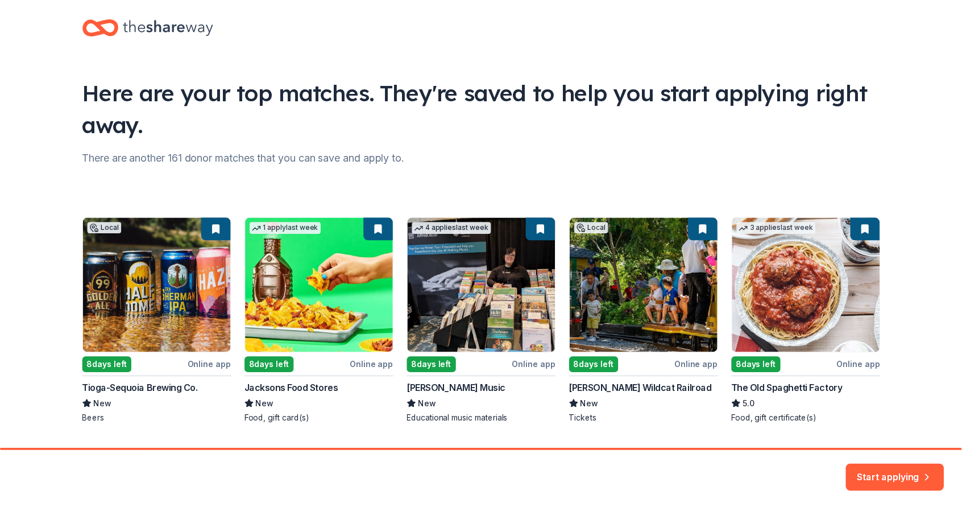
scroll to position [44, 0]
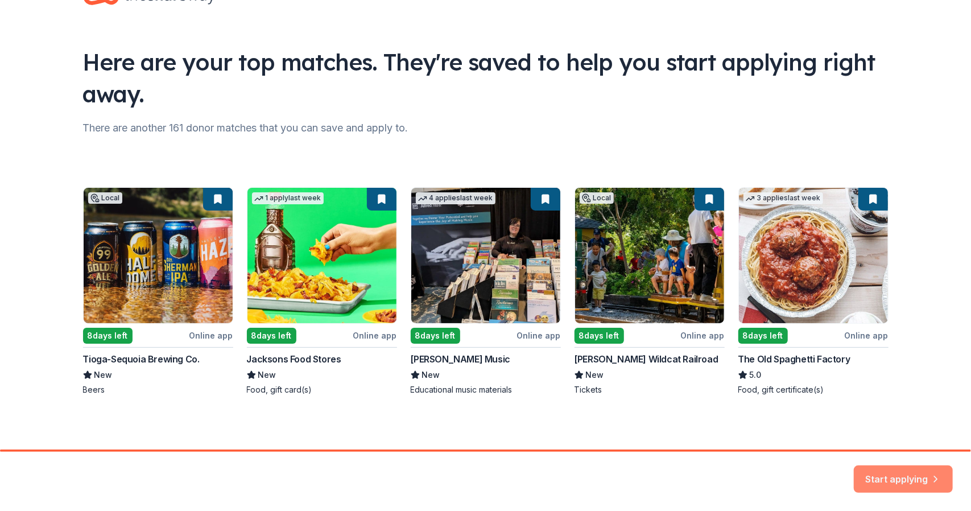
click at [924, 483] on button "Start applying" at bounding box center [902, 475] width 99 height 27
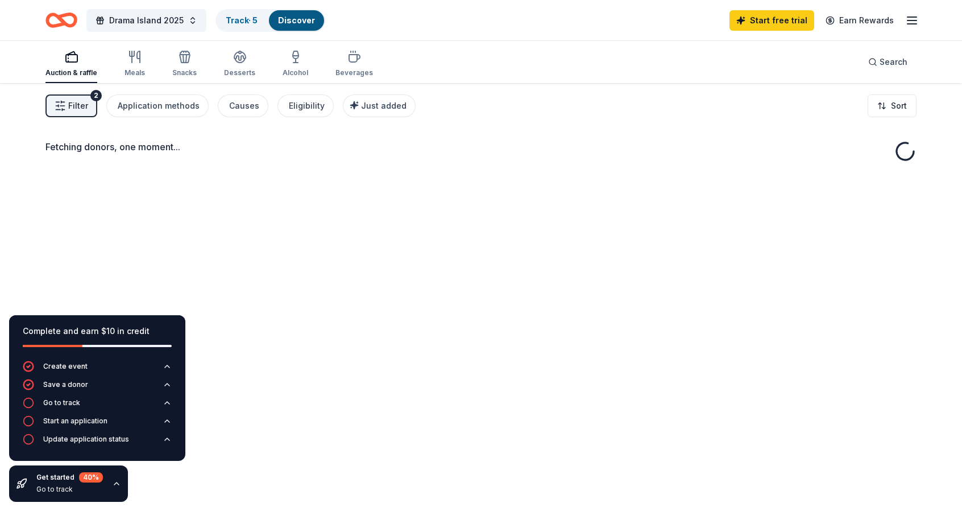
click at [913, 22] on icon "button" at bounding box center [912, 21] width 14 height 14
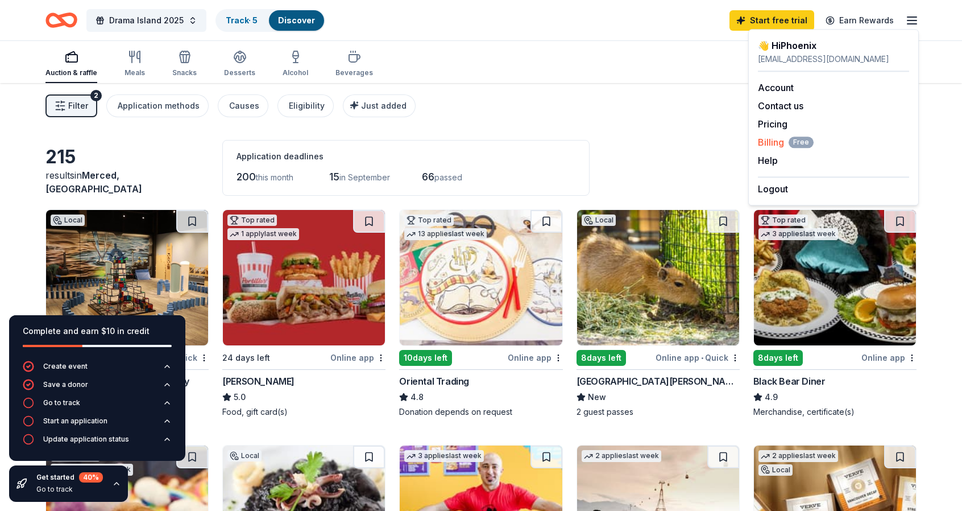
click at [774, 144] on span "Billing Free" at bounding box center [786, 142] width 56 height 14
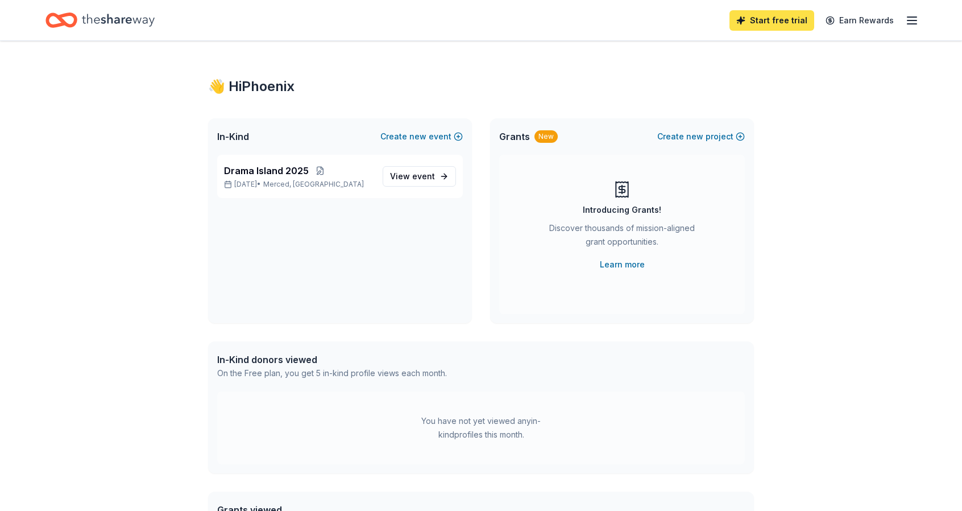
click at [785, 22] on link "Start free trial" at bounding box center [771, 20] width 85 height 20
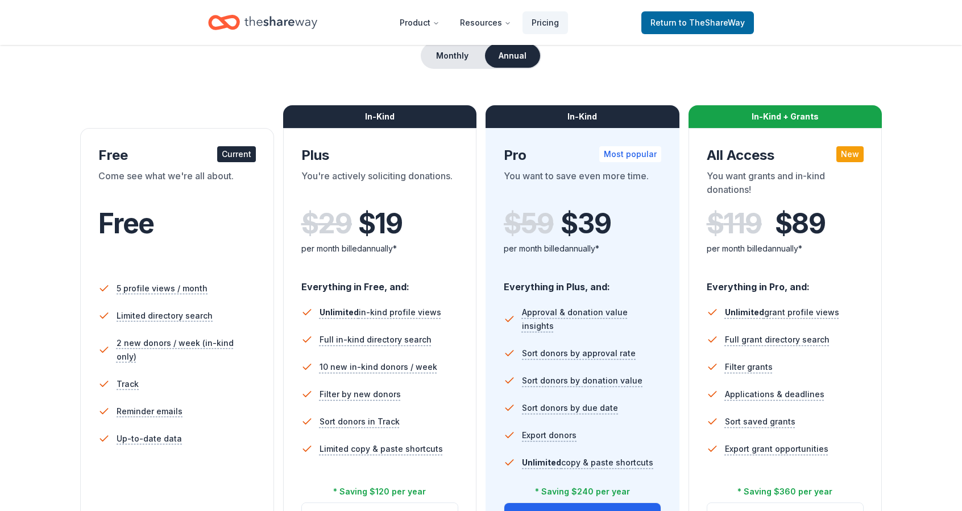
scroll to position [171, 0]
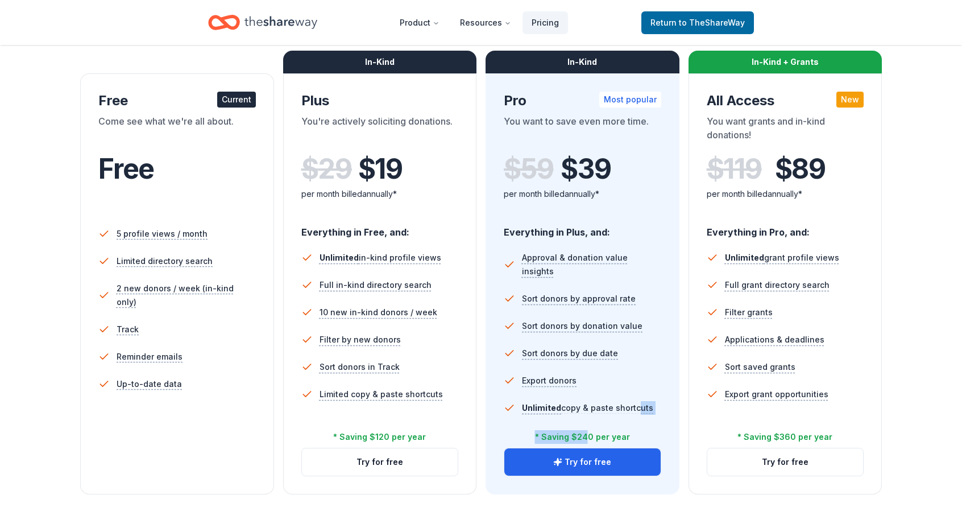
drag, startPoint x: 631, startPoint y: 434, endPoint x: 587, endPoint y: 436, distance: 43.8
click at [587, 436] on div "In-Kind Pro Most popular You want to save even more time. $ 59 $ 39 per month b…" at bounding box center [583, 283] width 194 height 421
click at [587, 436] on div "* Saving $240 per year" at bounding box center [582, 437] width 95 height 14
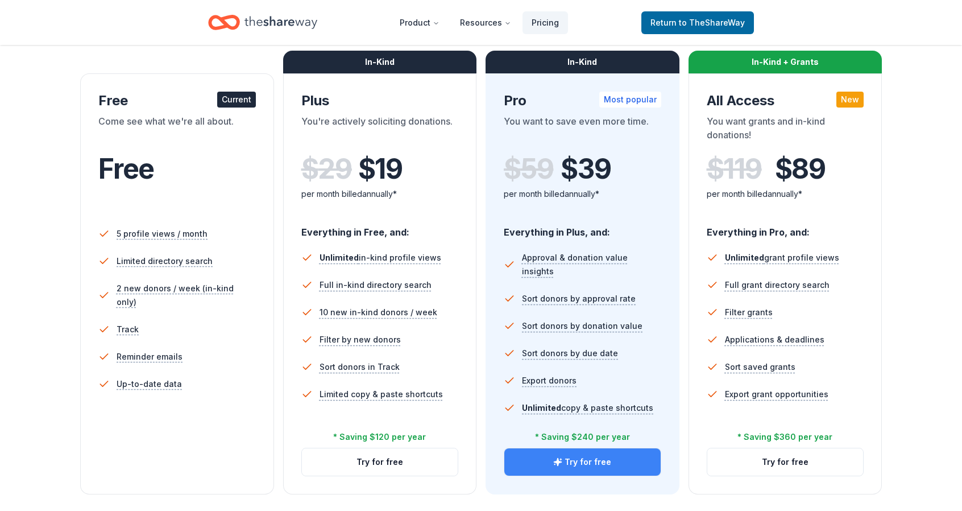
click at [598, 459] on button "Try for free" at bounding box center [582, 461] width 156 height 27
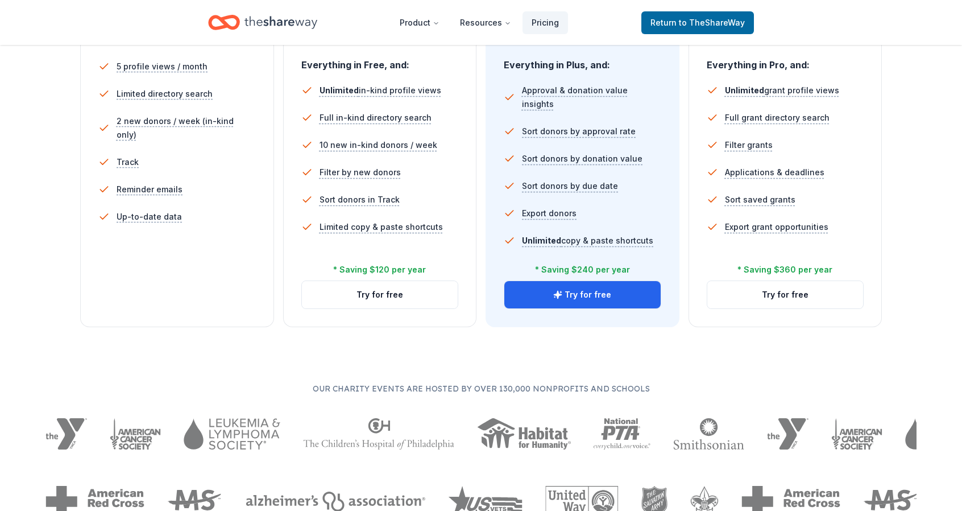
scroll to position [341, 0]
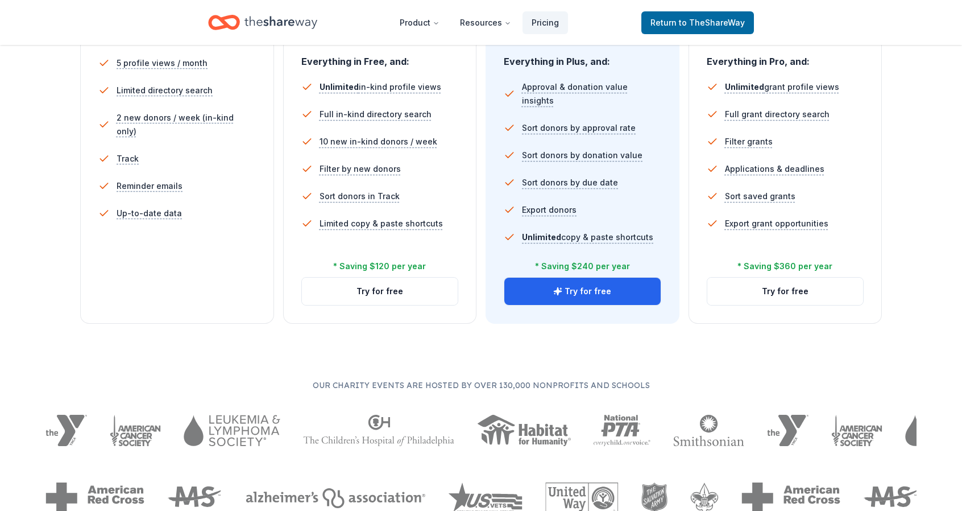
click at [601, 306] on div "In-Kind Pro Most popular You want to save even more time. $ 59 $ 39 per month b…" at bounding box center [583, 113] width 194 height 421
click at [602, 295] on button "Try for free" at bounding box center [582, 290] width 156 height 27
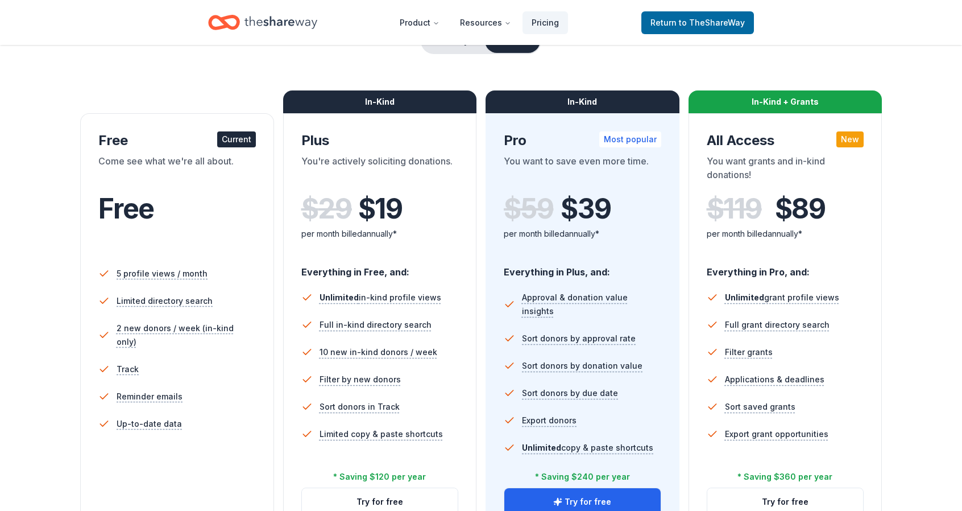
scroll to position [171, 0]
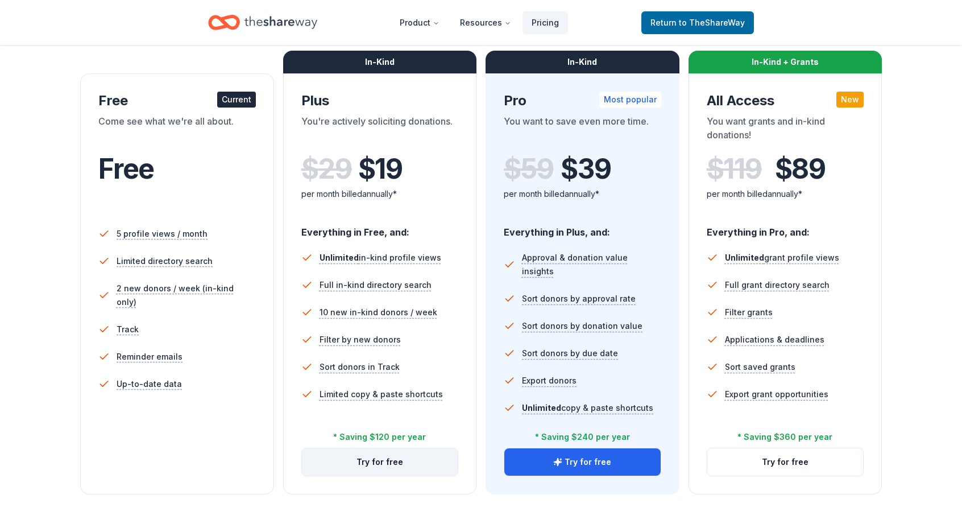
click at [392, 463] on button "Try for free" at bounding box center [380, 461] width 156 height 27
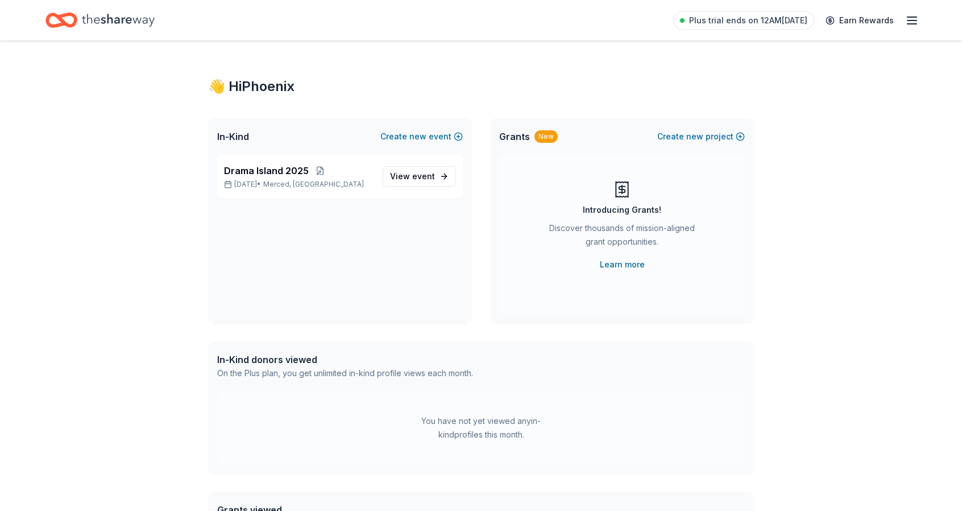
click at [909, 20] on line "button" at bounding box center [911, 20] width 9 height 0
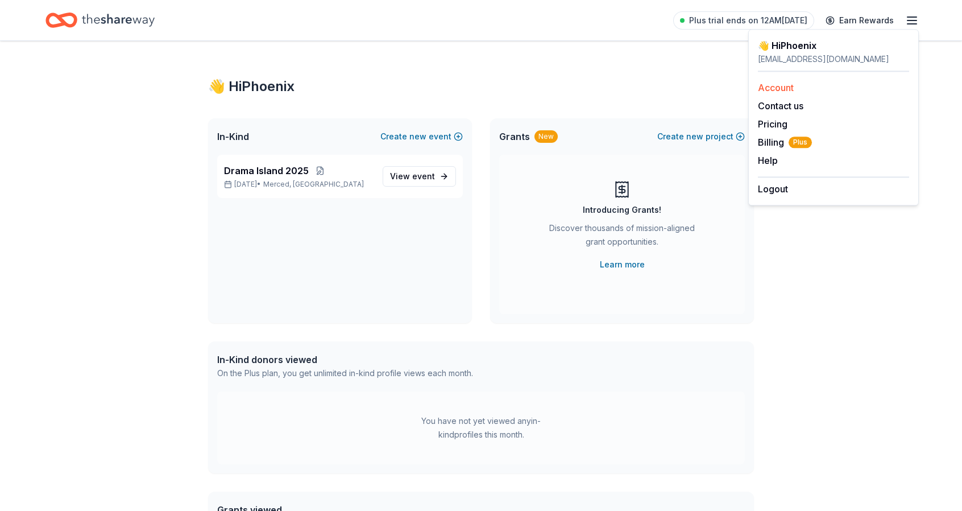
click at [775, 89] on link "Account" at bounding box center [776, 87] width 36 height 11
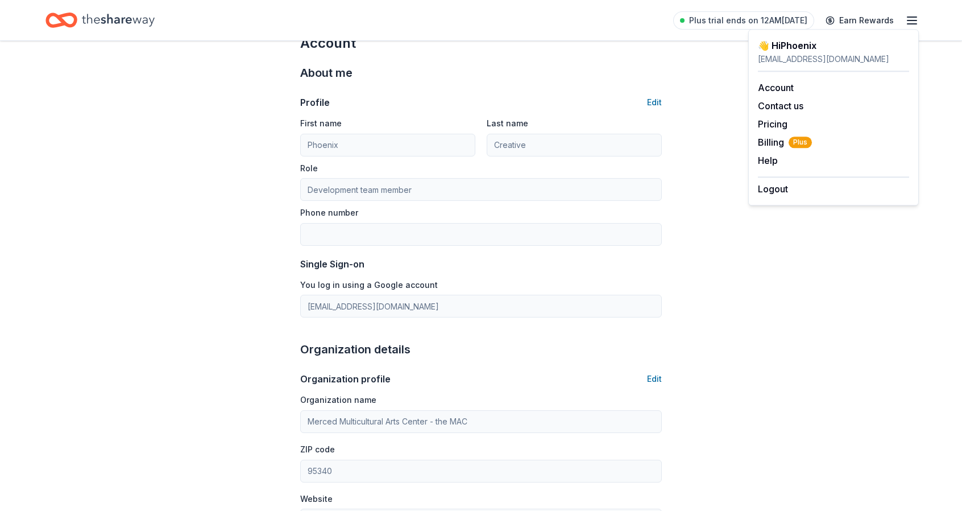
scroll to position [19, 0]
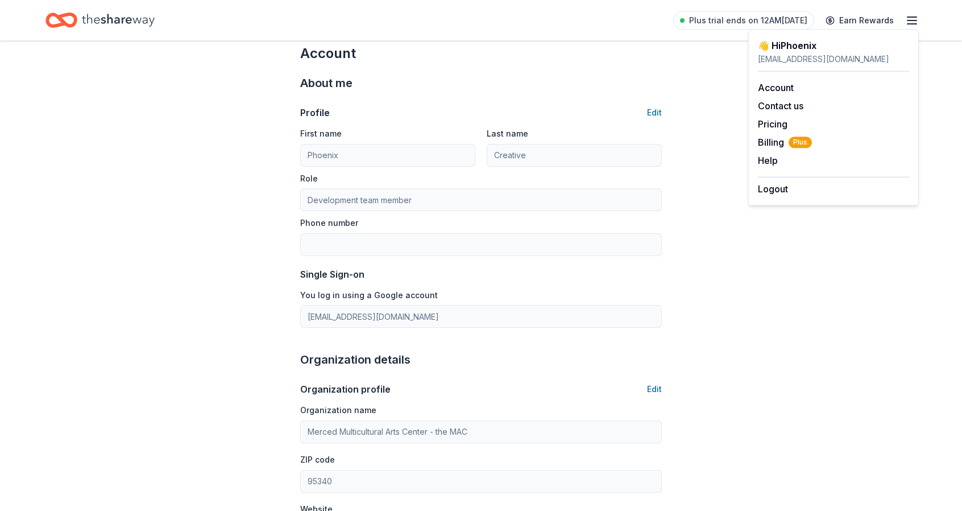
click at [664, 63] on div "Account About me Profile Edit First name Phoenix Last name Creative Role Develo…" at bounding box center [481, 511] width 398 height 979
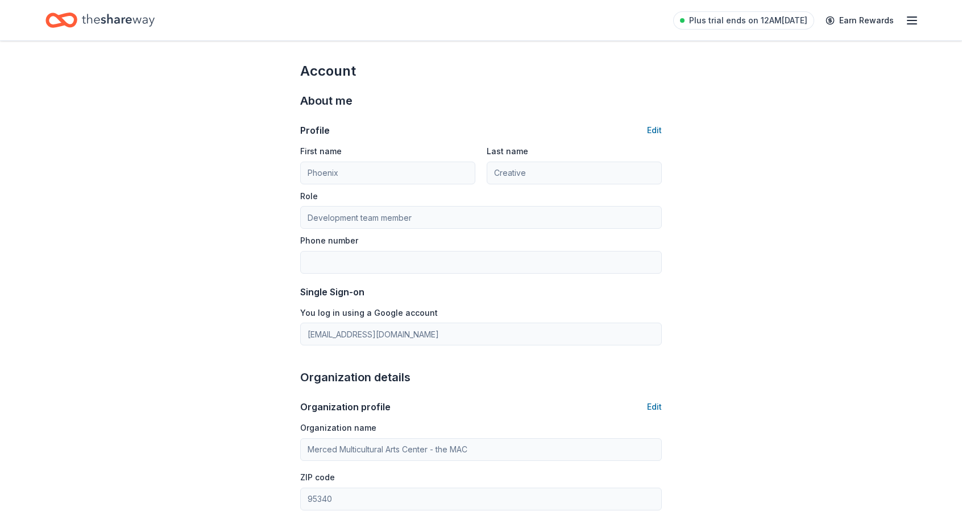
scroll to position [0, 0]
click at [916, 19] on icon "button" at bounding box center [912, 21] width 14 height 14
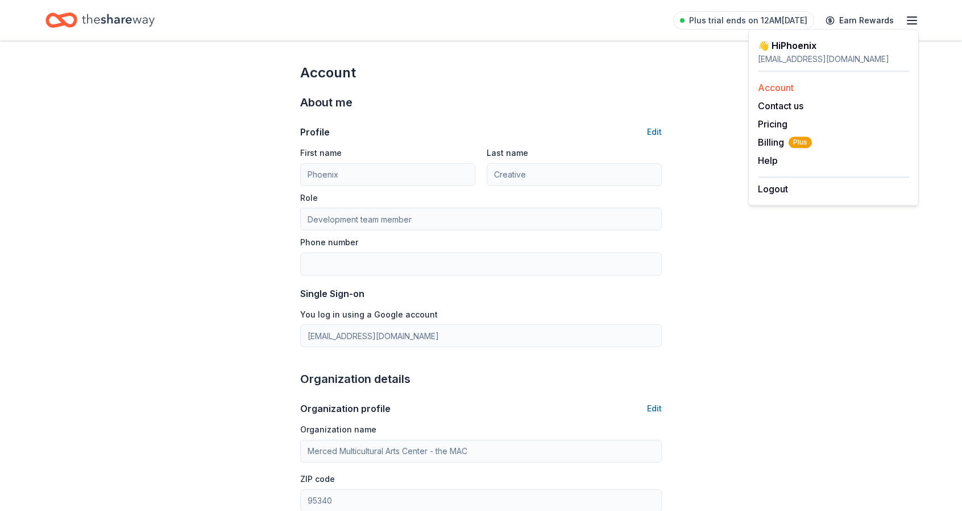
click at [762, 90] on link "Account" at bounding box center [776, 87] width 36 height 11
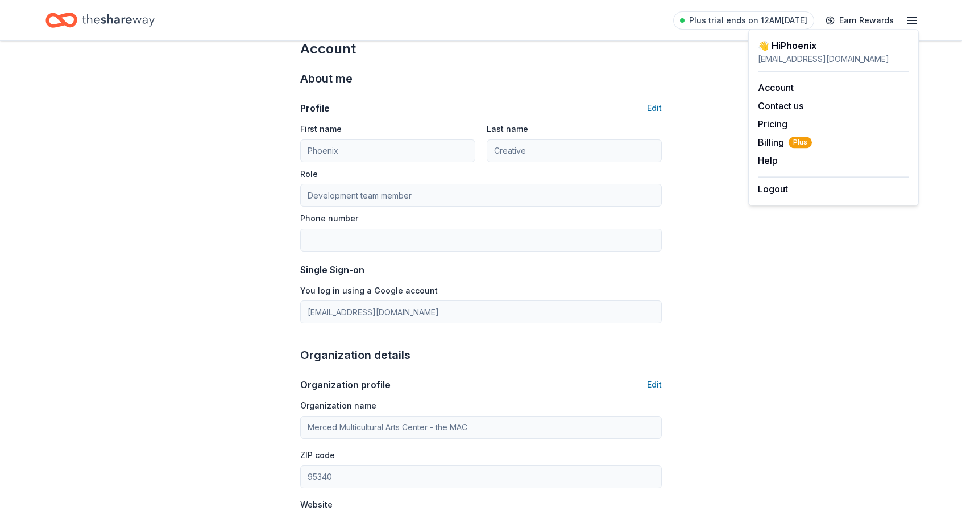
scroll to position [114, 0]
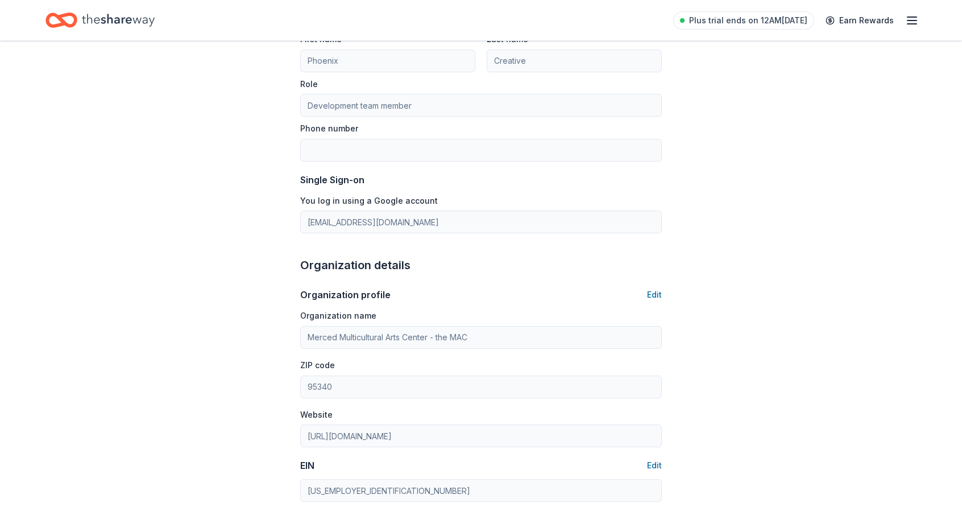
click at [886, 166] on div "Account About me Profile Edit First name Phoenix Last name Creative Role Develo…" at bounding box center [481, 416] width 962 height 979
click at [914, 14] on icon "button" at bounding box center [912, 21] width 14 height 14
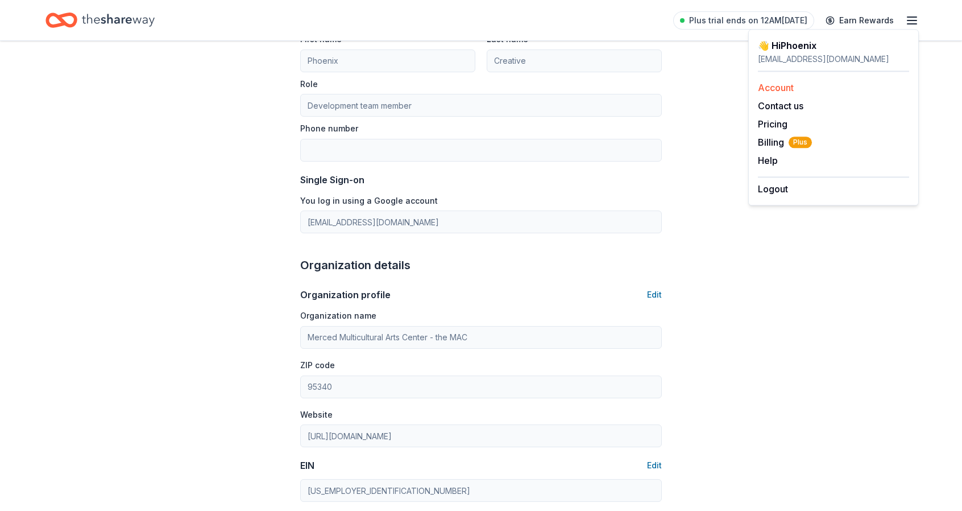
click at [786, 86] on link "Account" at bounding box center [776, 87] width 36 height 11
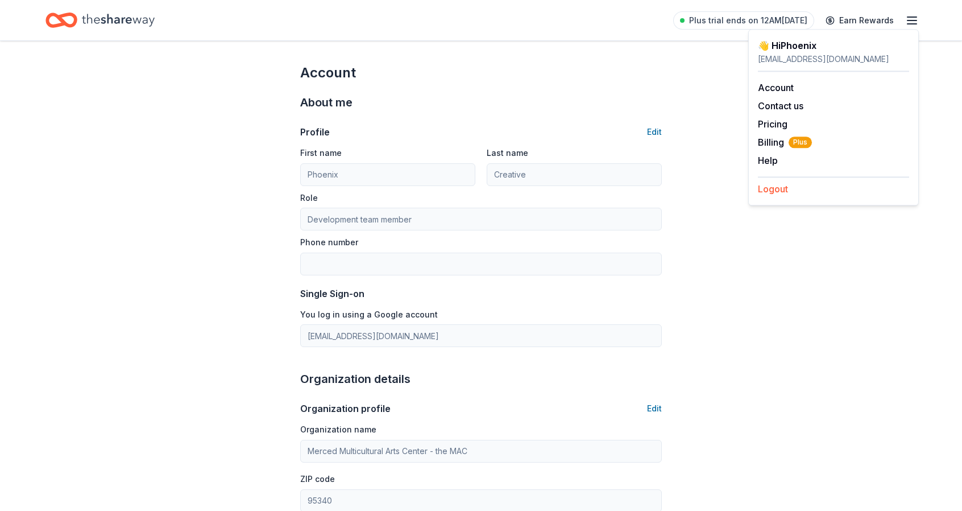
click at [785, 190] on button "Logout" at bounding box center [773, 189] width 30 height 14
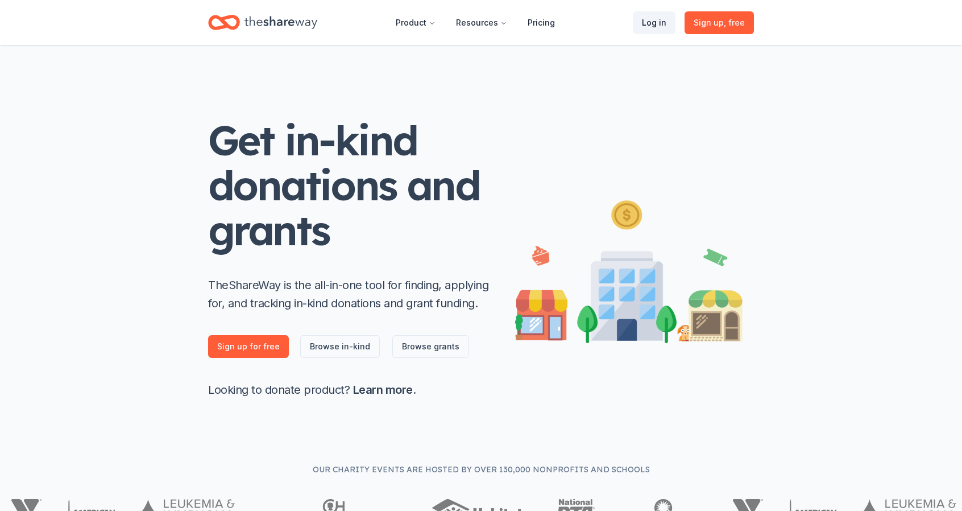
click at [664, 24] on link "Log in" at bounding box center [654, 22] width 43 height 23
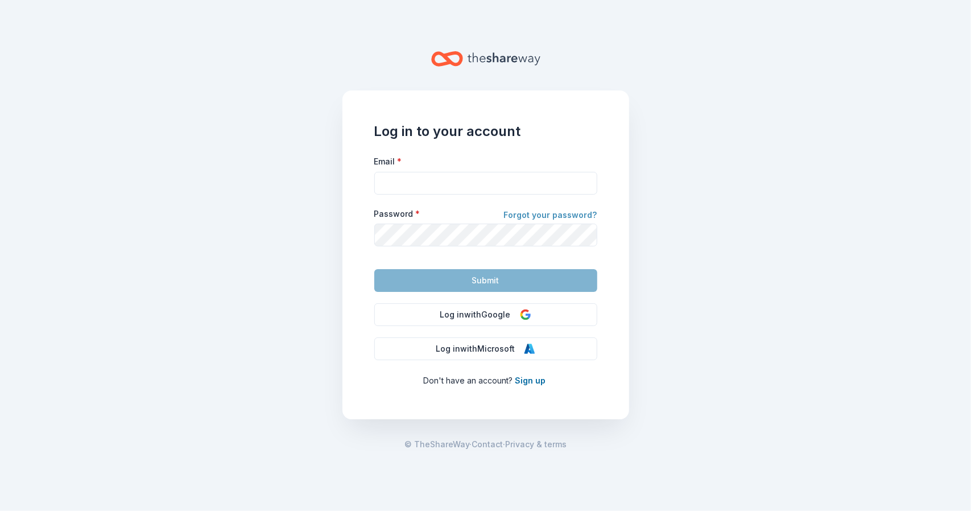
click at [541, 215] on link "Forgot your password?" at bounding box center [550, 216] width 93 height 16
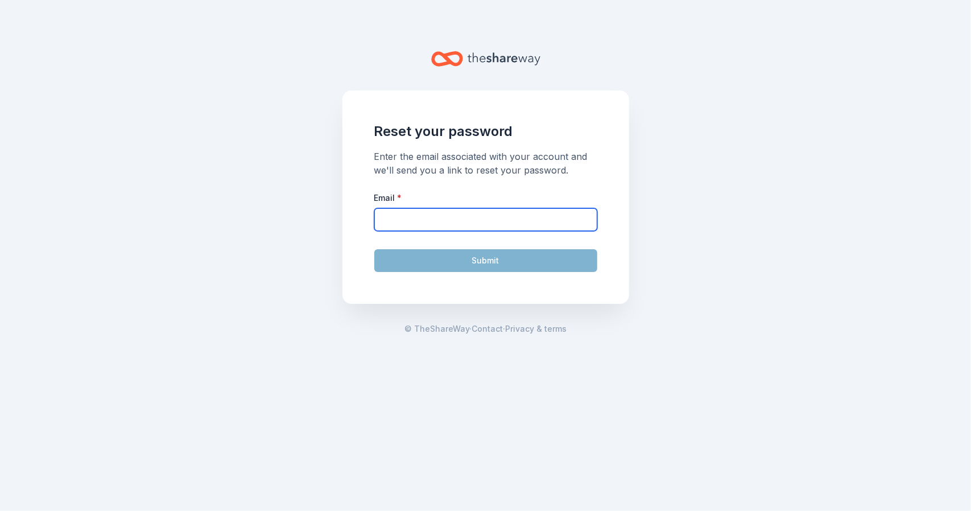
click at [422, 225] on input "Email *" at bounding box center [485, 219] width 223 height 23
click at [428, 213] on input "Email *" at bounding box center [485, 219] width 223 height 23
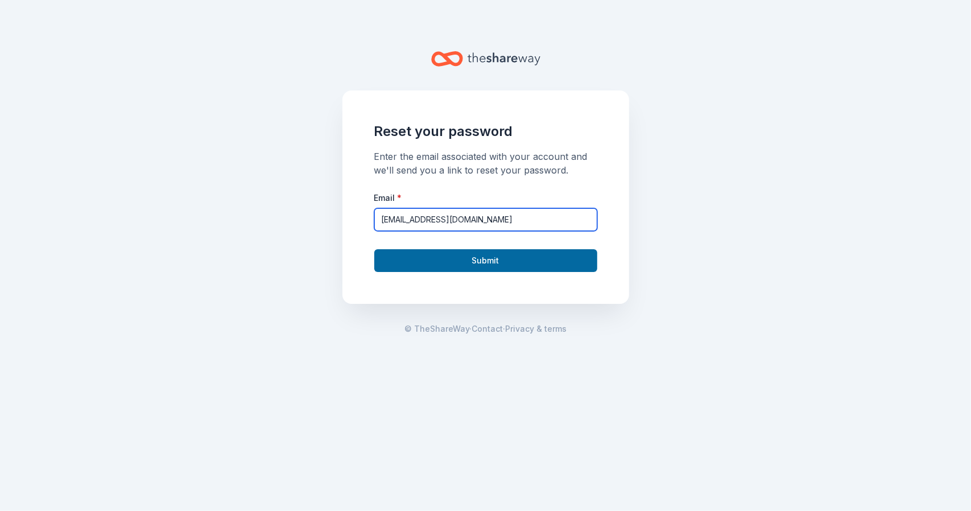
type input "[EMAIL_ADDRESS][DOMAIN_NAME]"
click at [374, 249] on button "Submit" at bounding box center [485, 260] width 223 height 23
